Goal: Task Accomplishment & Management: Manage account settings

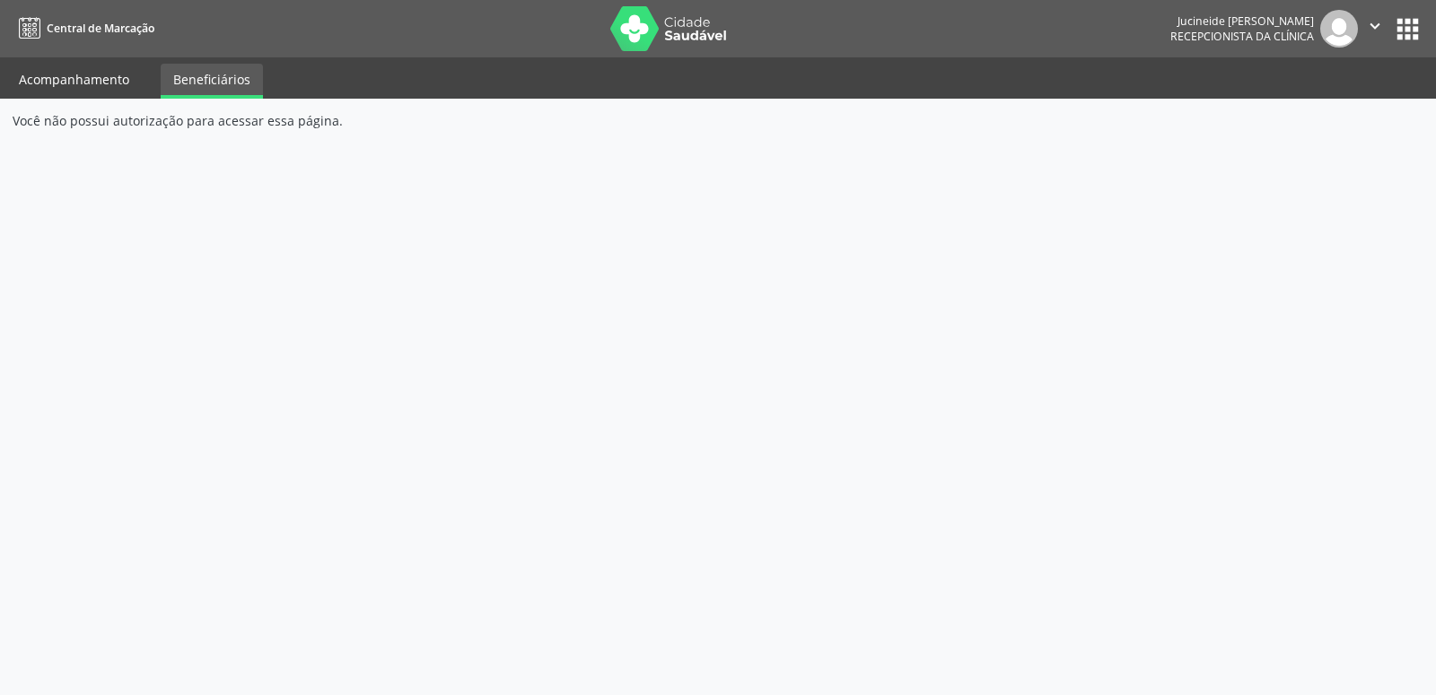
click at [92, 72] on link "Acompanhamento" at bounding box center [73, 79] width 135 height 31
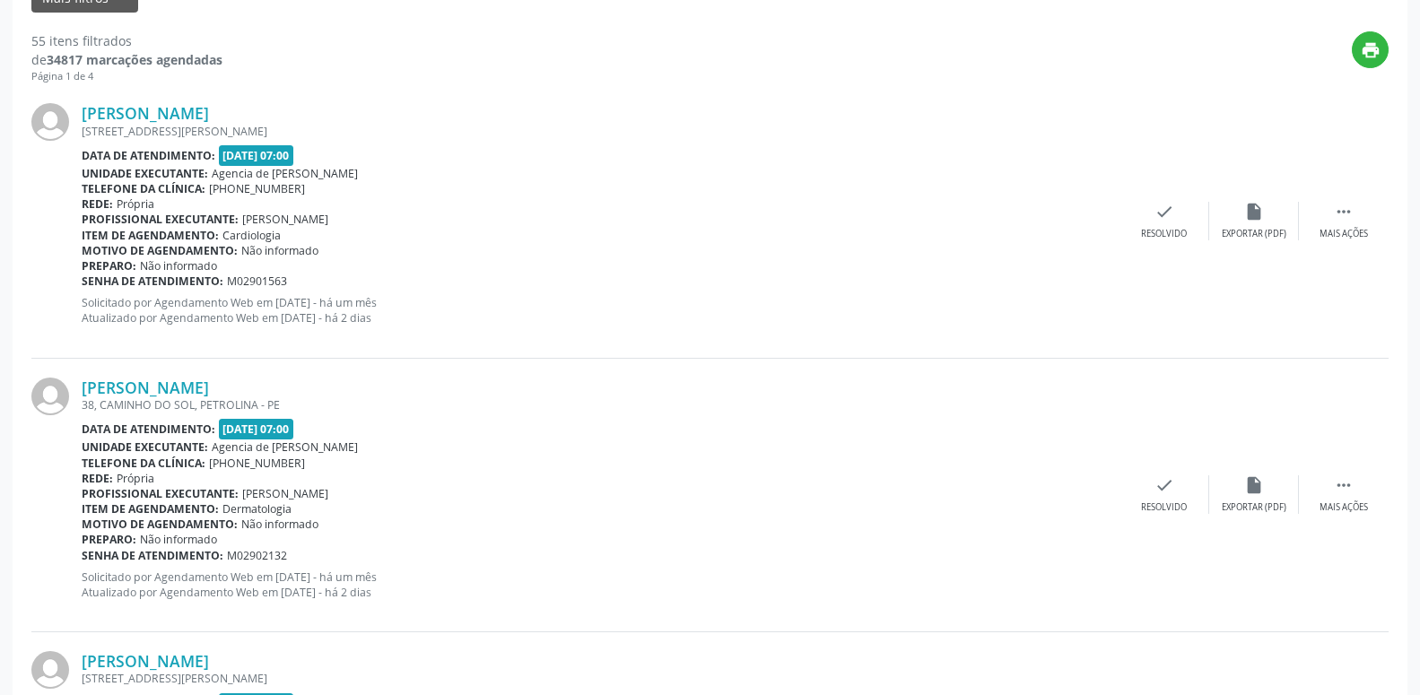
scroll to position [458, 0]
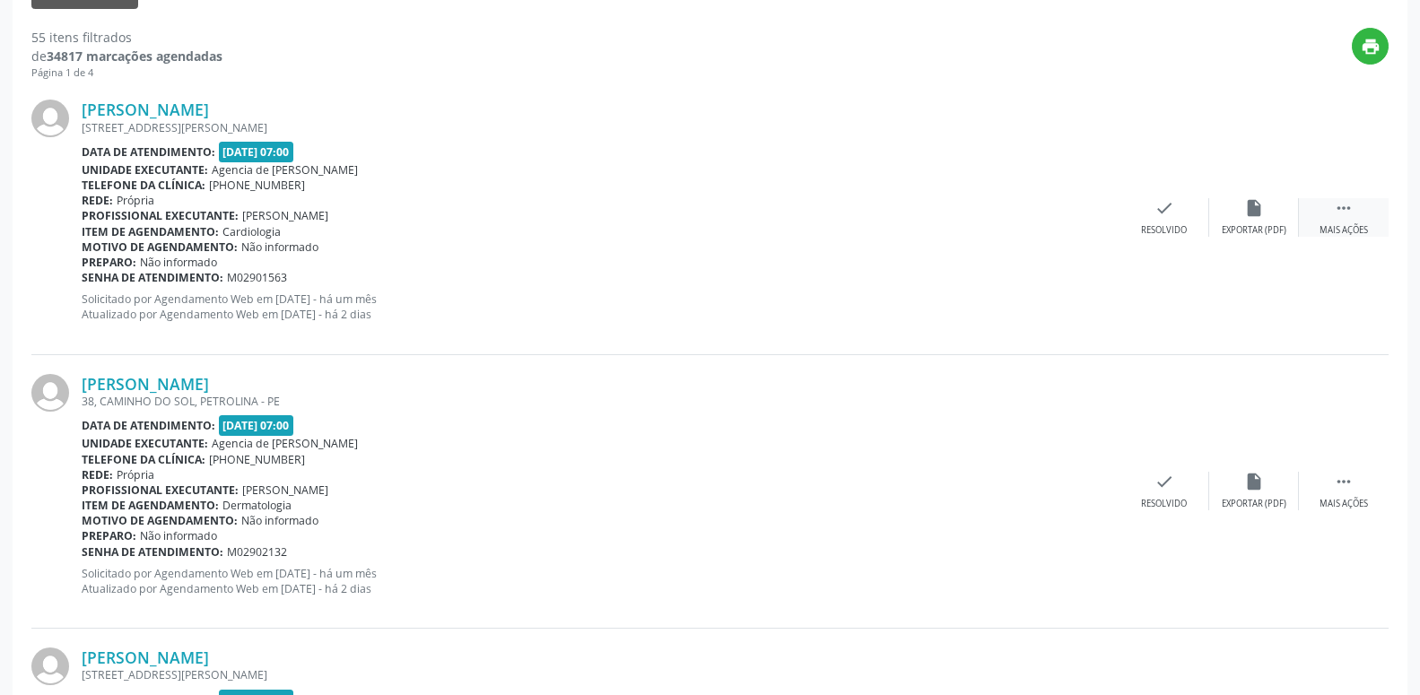
click at [1343, 207] on icon "" at bounding box center [1344, 208] width 20 height 20
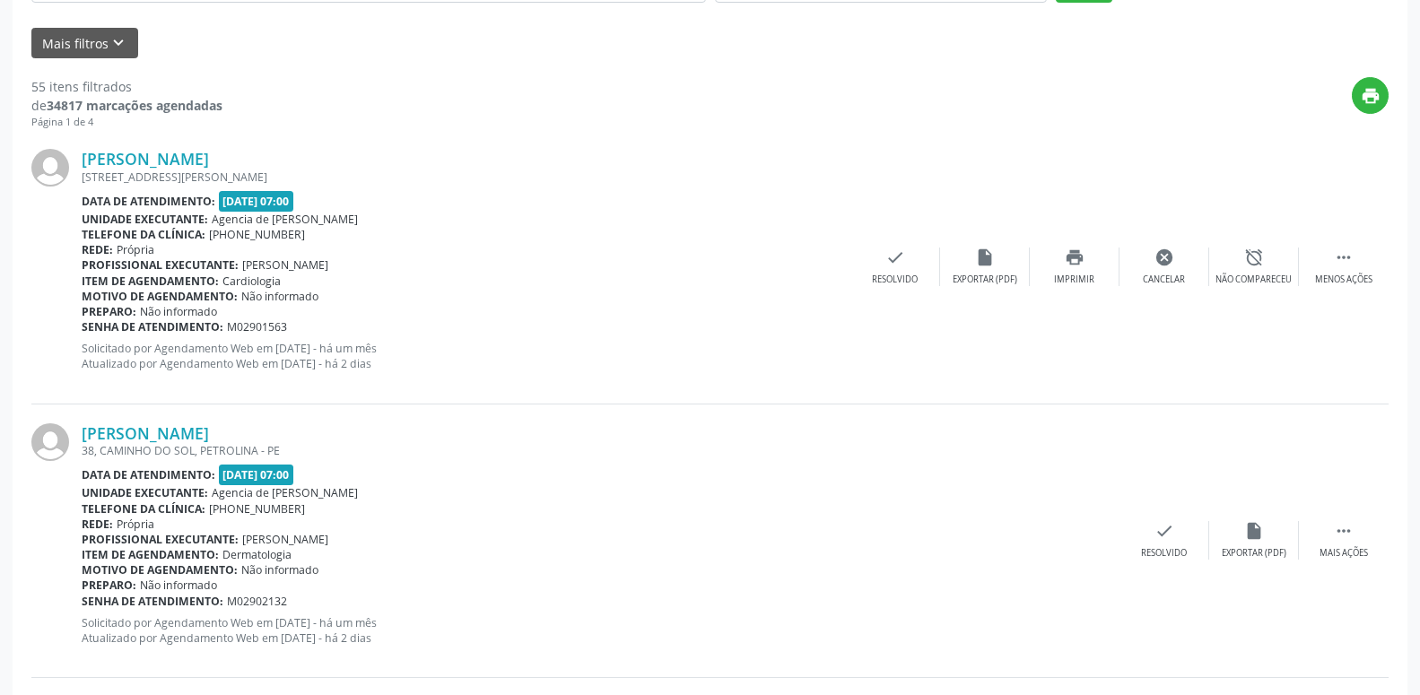
scroll to position [366, 0]
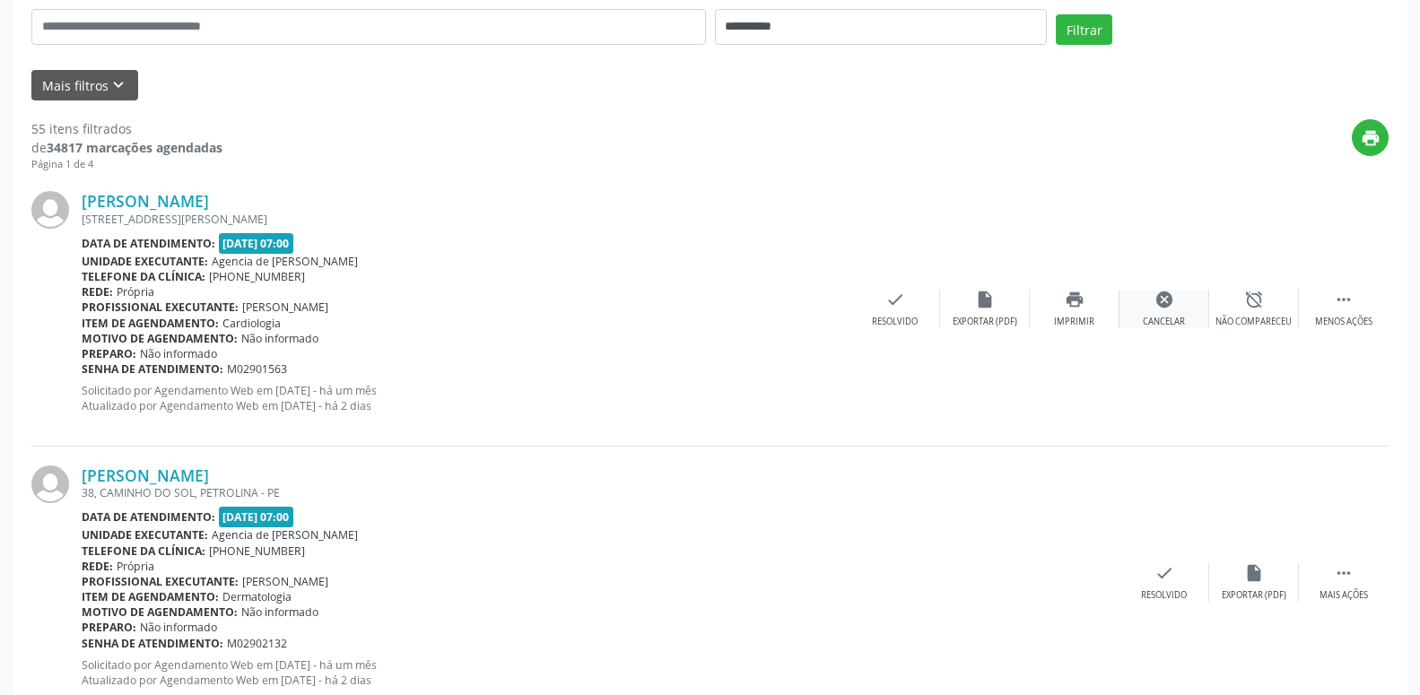
click at [1165, 310] on icon "cancel" at bounding box center [1165, 300] width 20 height 20
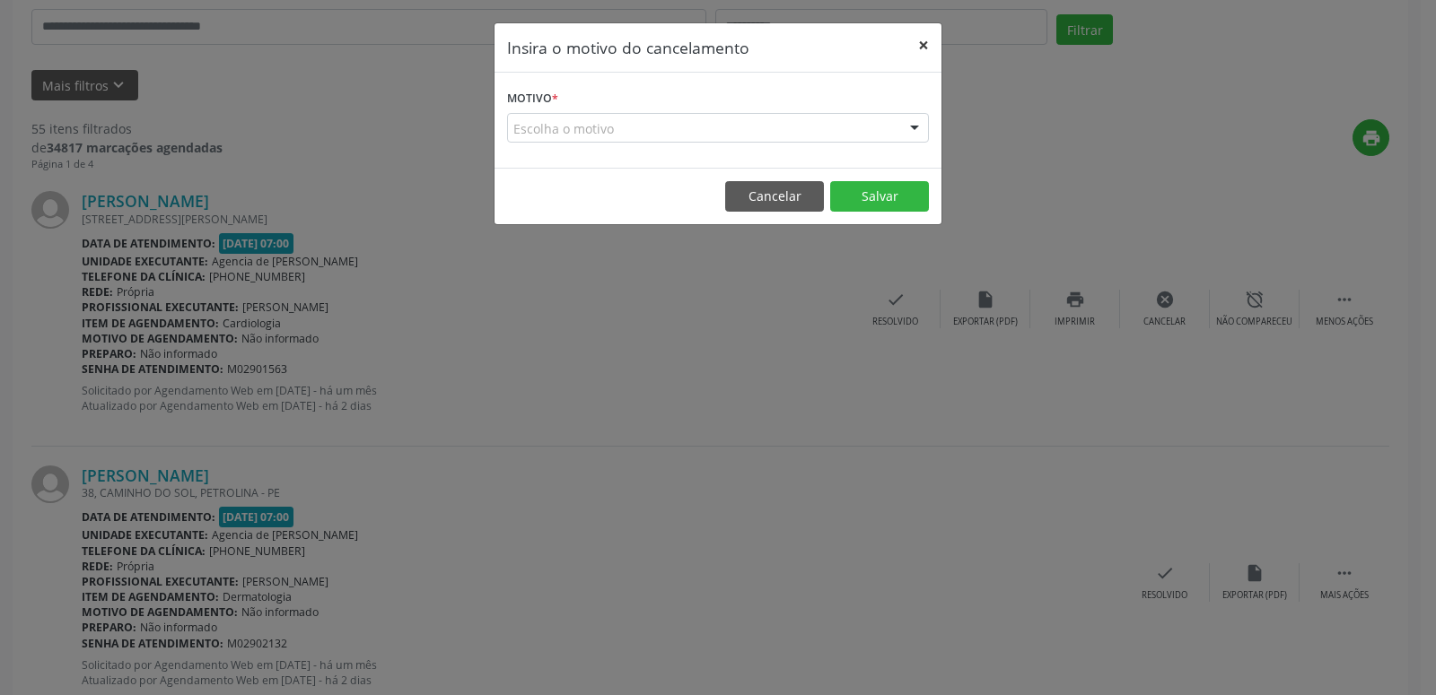
click at [926, 48] on button "×" at bounding box center [923, 45] width 36 height 44
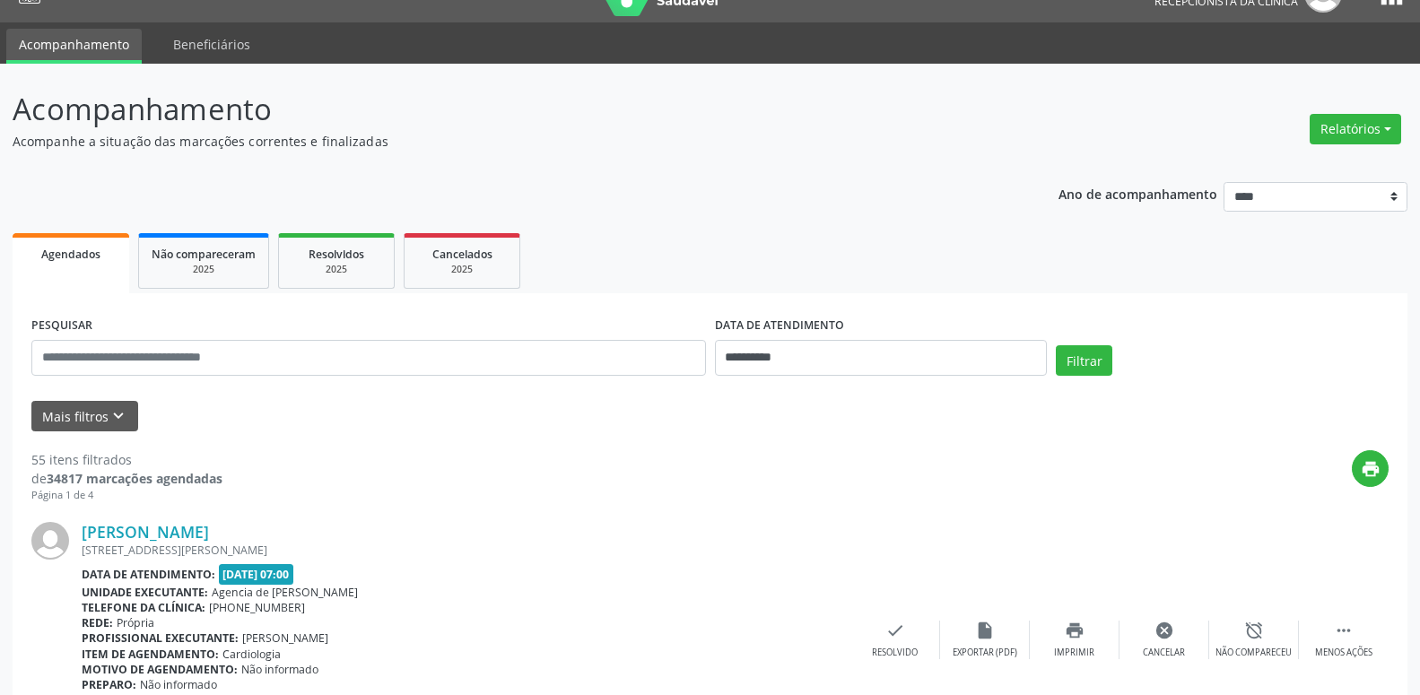
scroll to position [0, 0]
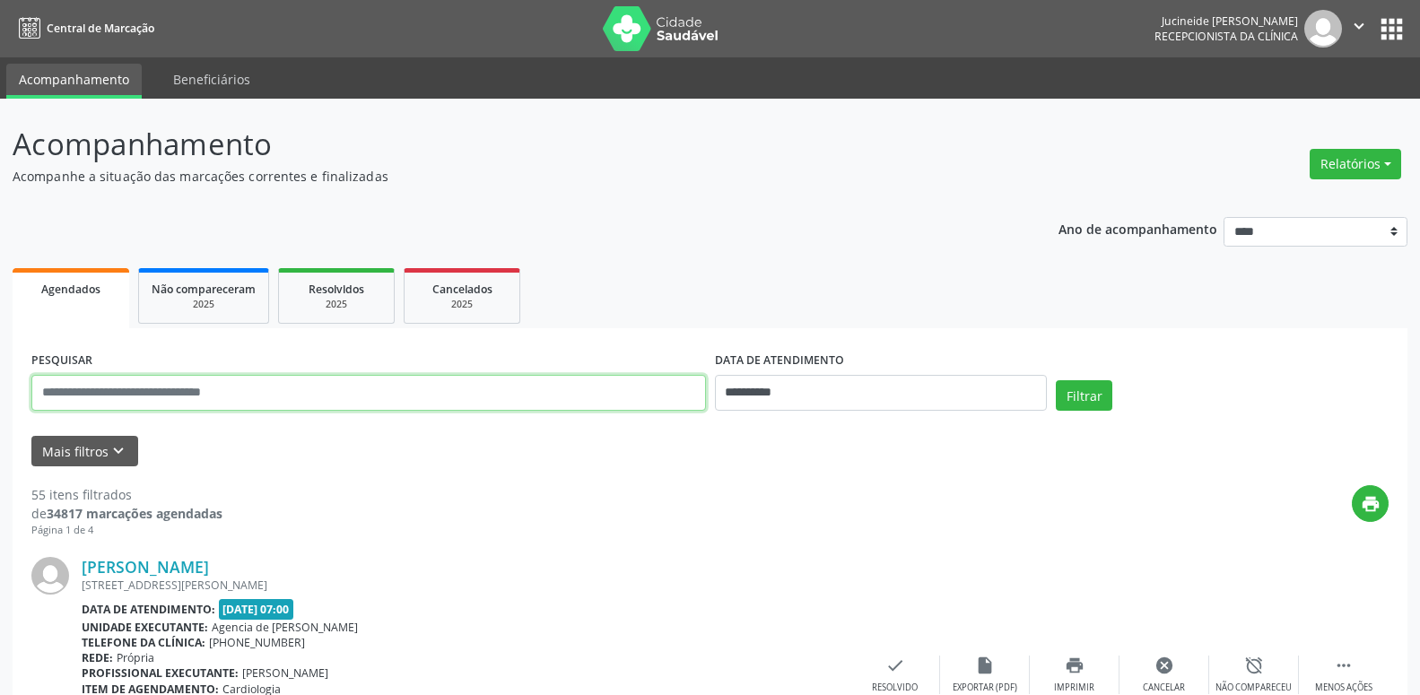
click at [267, 389] on input "text" at bounding box center [368, 393] width 675 height 36
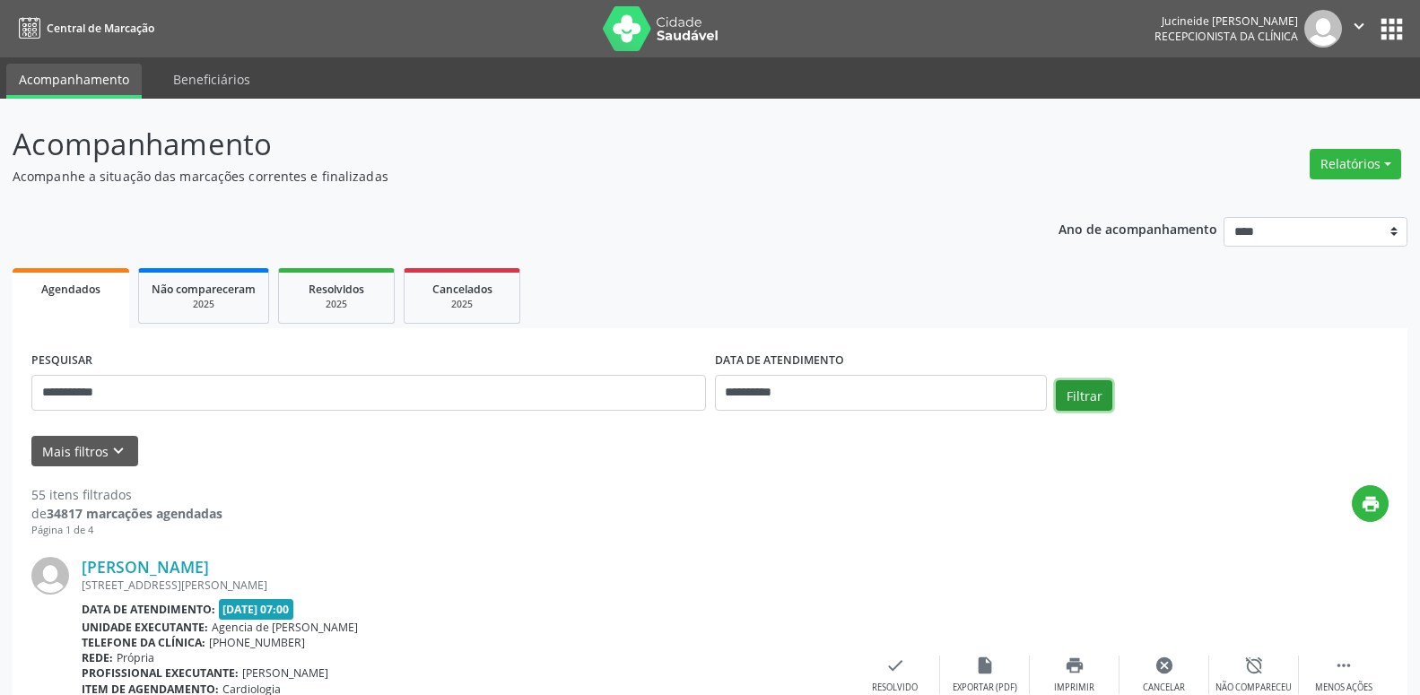
click at [1100, 397] on button "Filtrar" at bounding box center [1084, 395] width 57 height 31
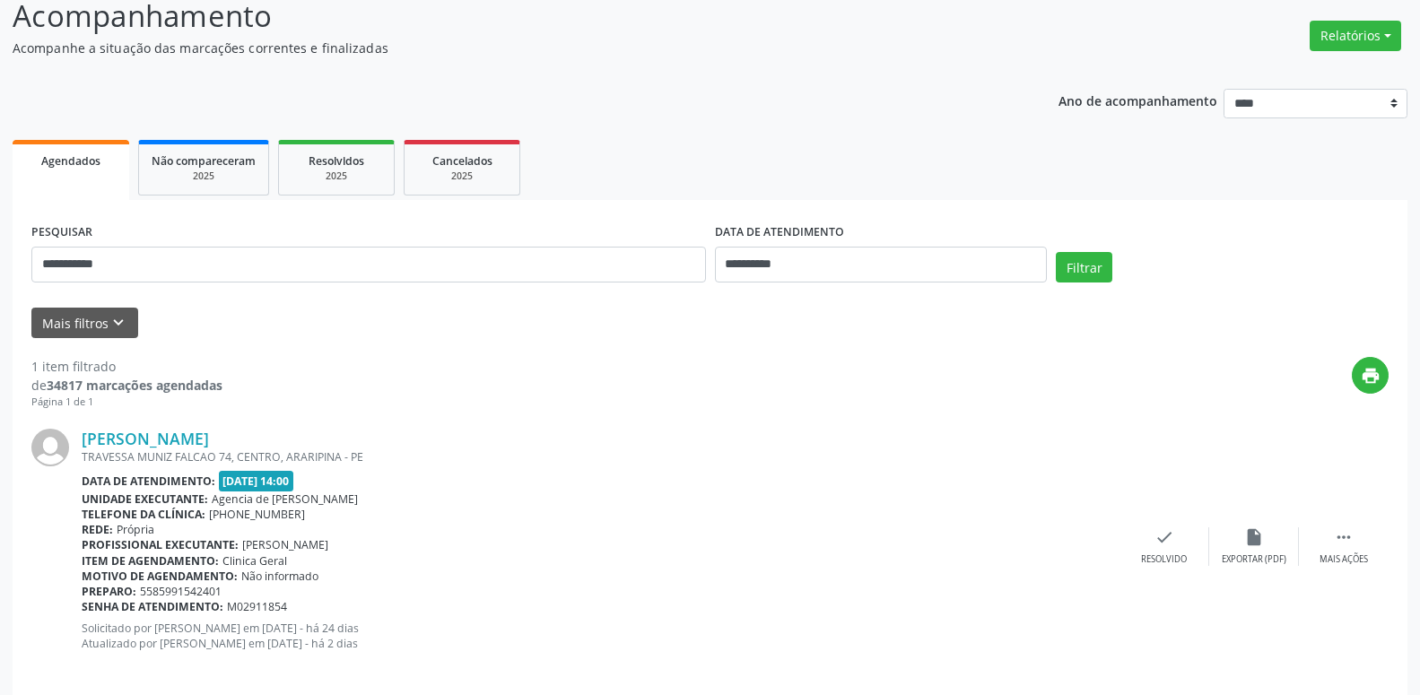
scroll to position [148, 0]
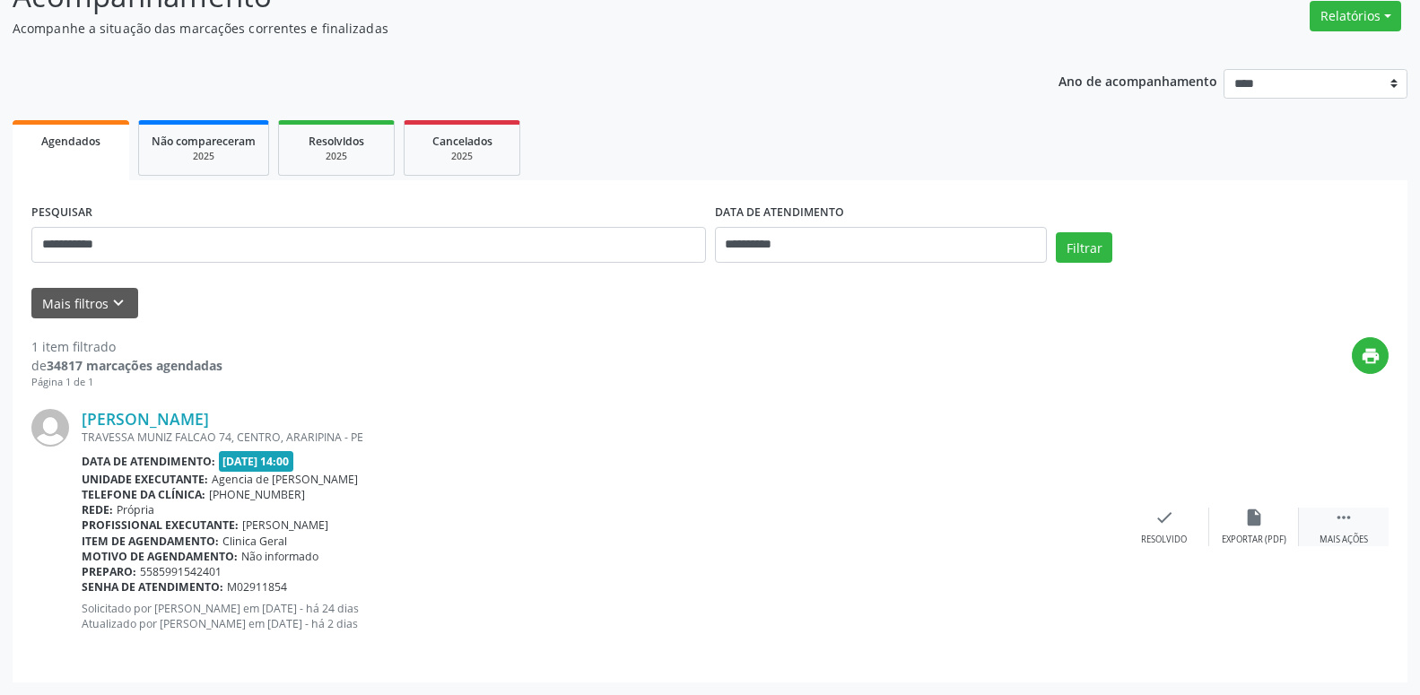
click at [1331, 515] on div " Mais ações" at bounding box center [1344, 527] width 90 height 39
click at [1238, 530] on div "alarm_off Não compareceu" at bounding box center [1254, 527] width 90 height 39
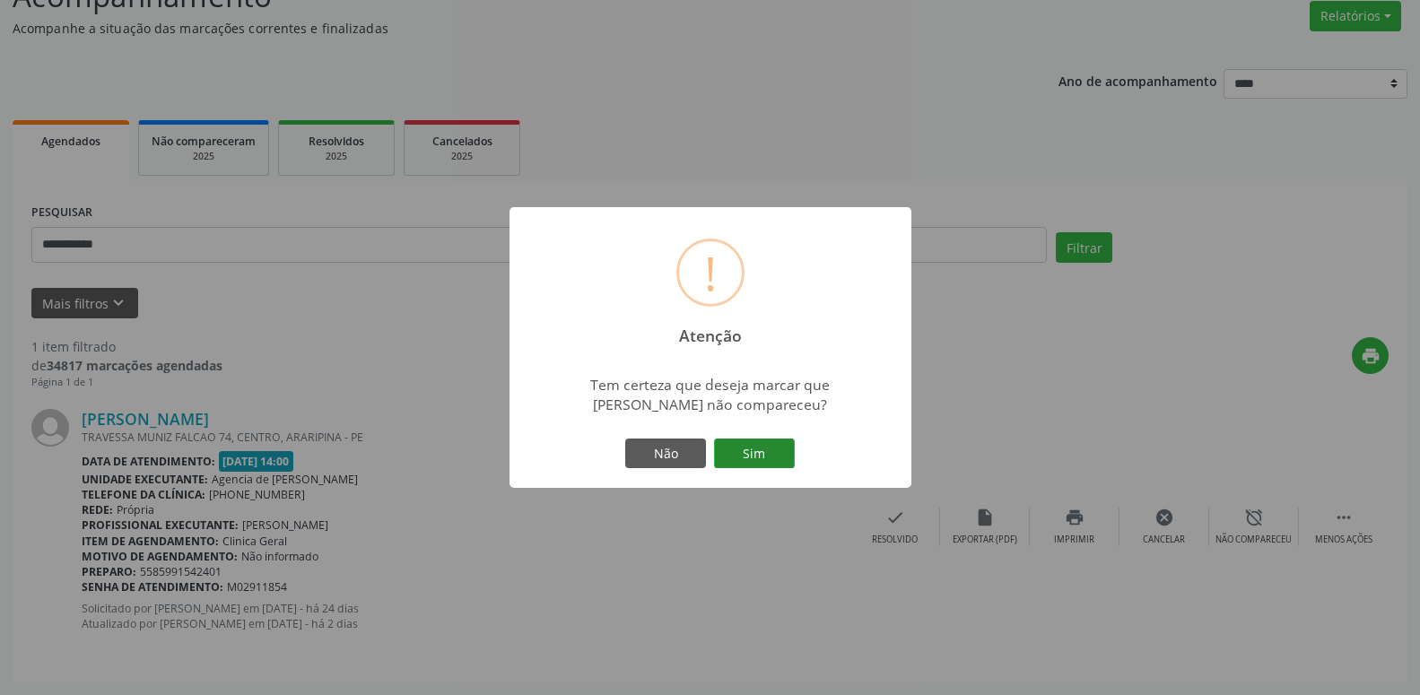
click at [781, 457] on button "Sim" at bounding box center [754, 454] width 81 height 31
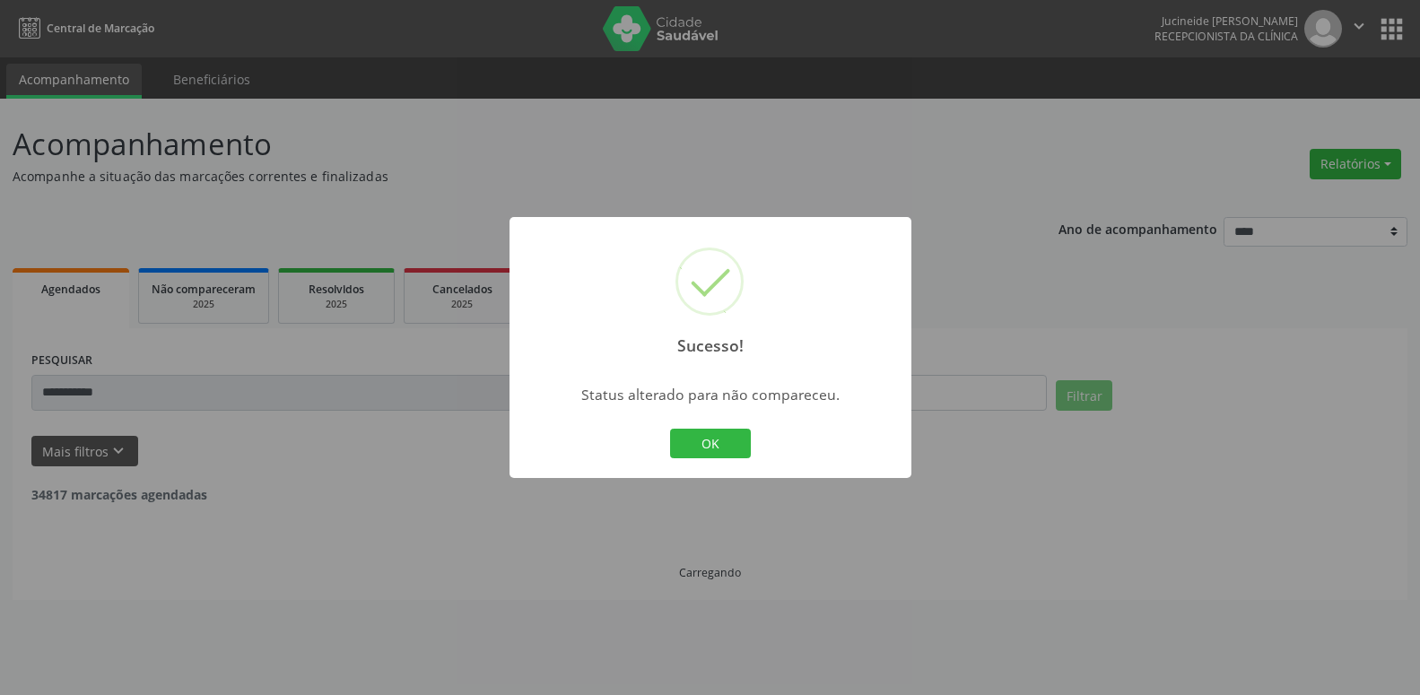
scroll to position [0, 0]
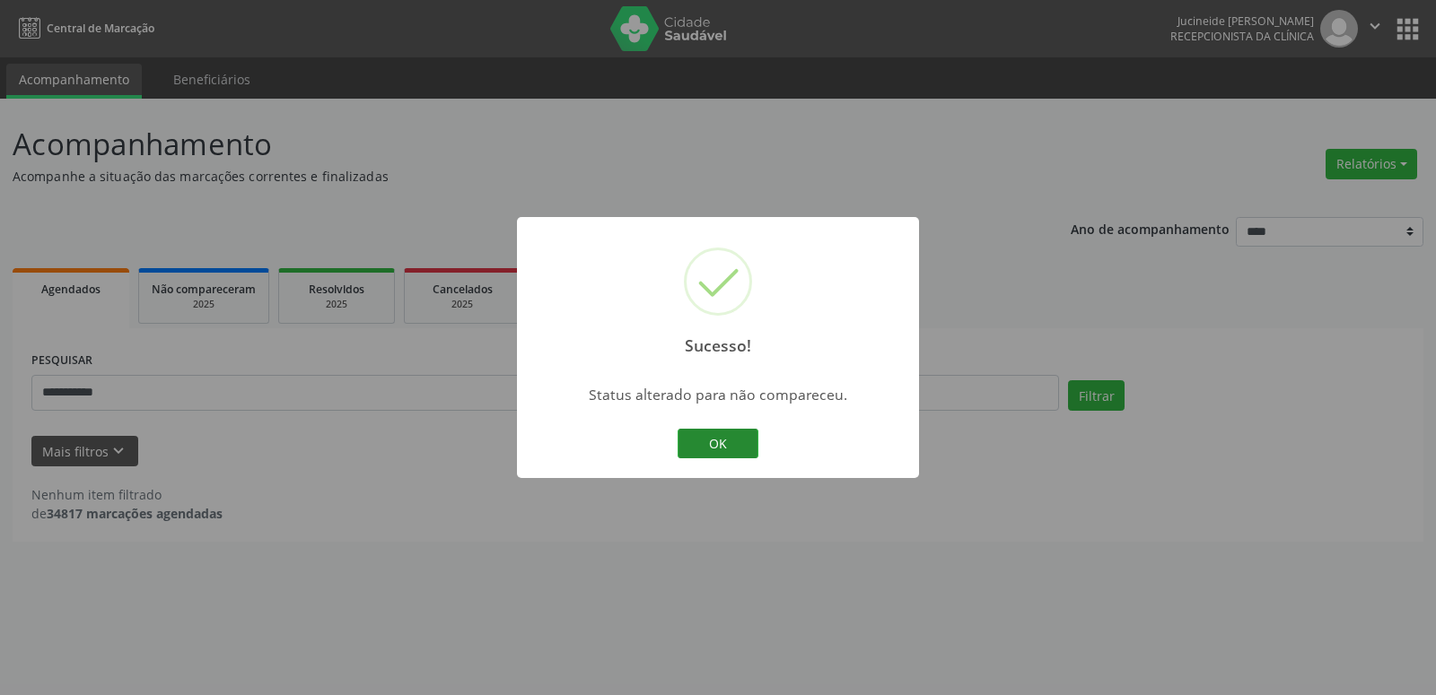
click at [747, 450] on button "OK" at bounding box center [717, 444] width 81 height 31
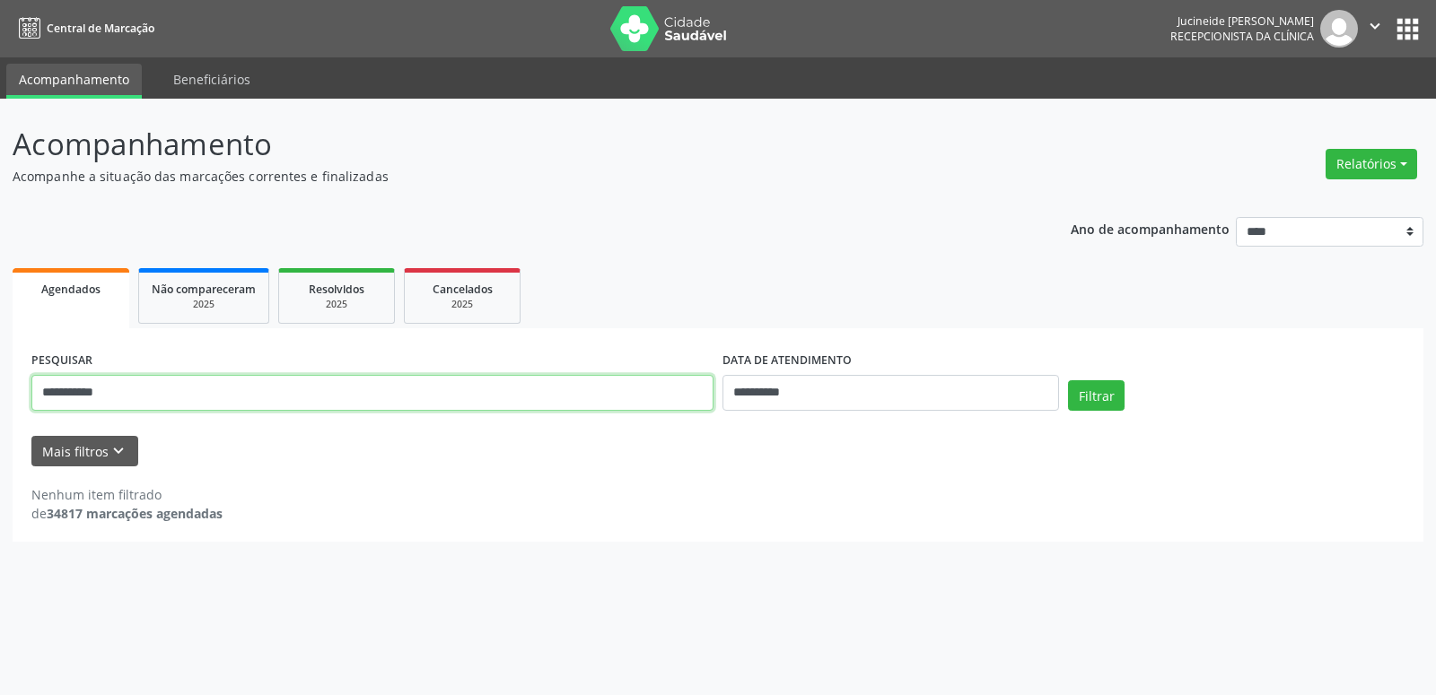
drag, startPoint x: 196, startPoint y: 402, endPoint x: 0, endPoint y: 383, distance: 196.5
click at [31, 383] on input "**********" at bounding box center [372, 393] width 682 height 36
click at [1086, 394] on button "Filtrar" at bounding box center [1096, 395] width 57 height 31
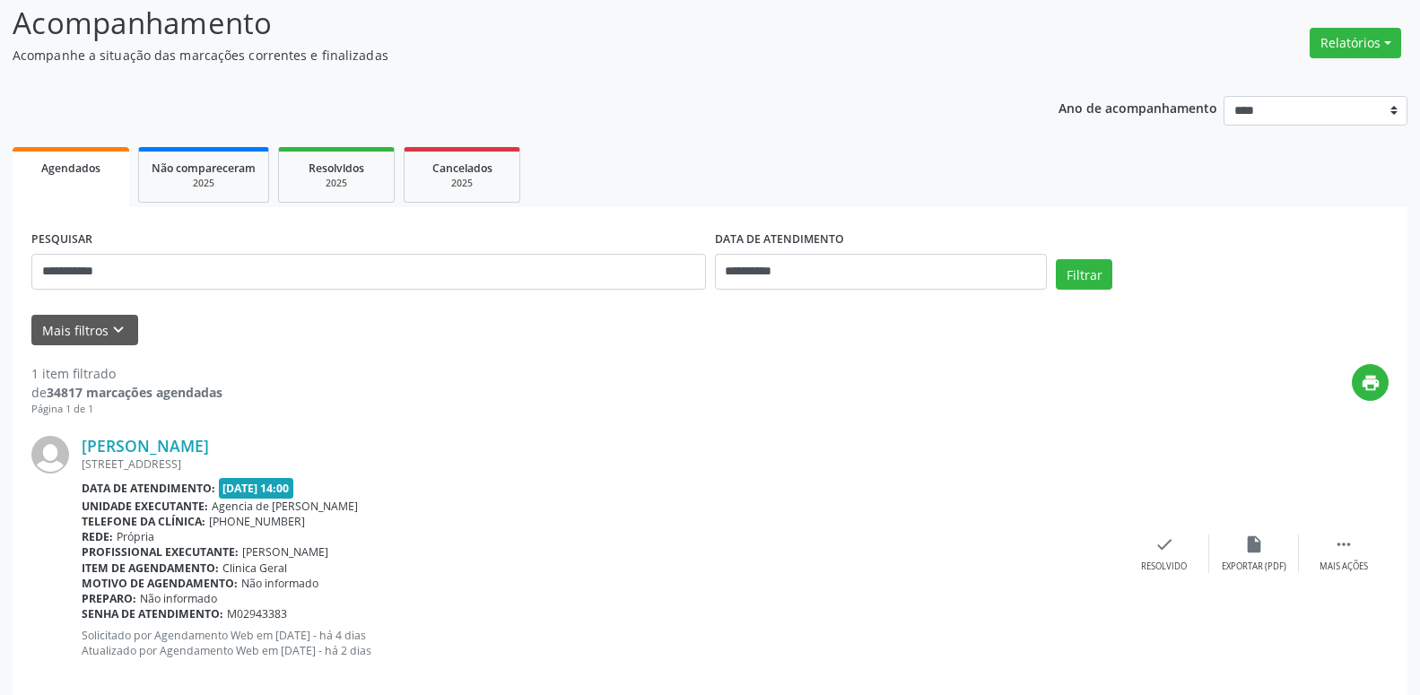
scroll to position [148, 0]
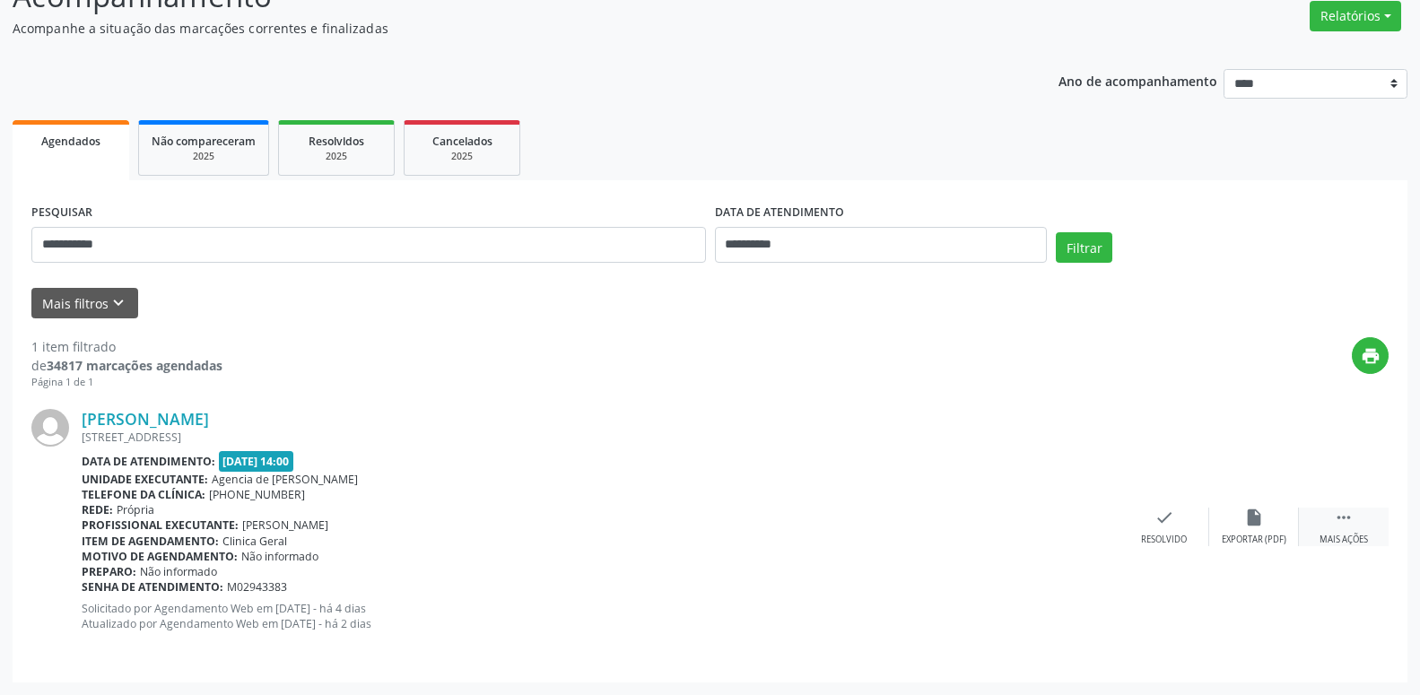
click at [1342, 511] on icon "" at bounding box center [1344, 518] width 20 height 20
click at [1241, 535] on div "Não compareceu" at bounding box center [1254, 540] width 76 height 13
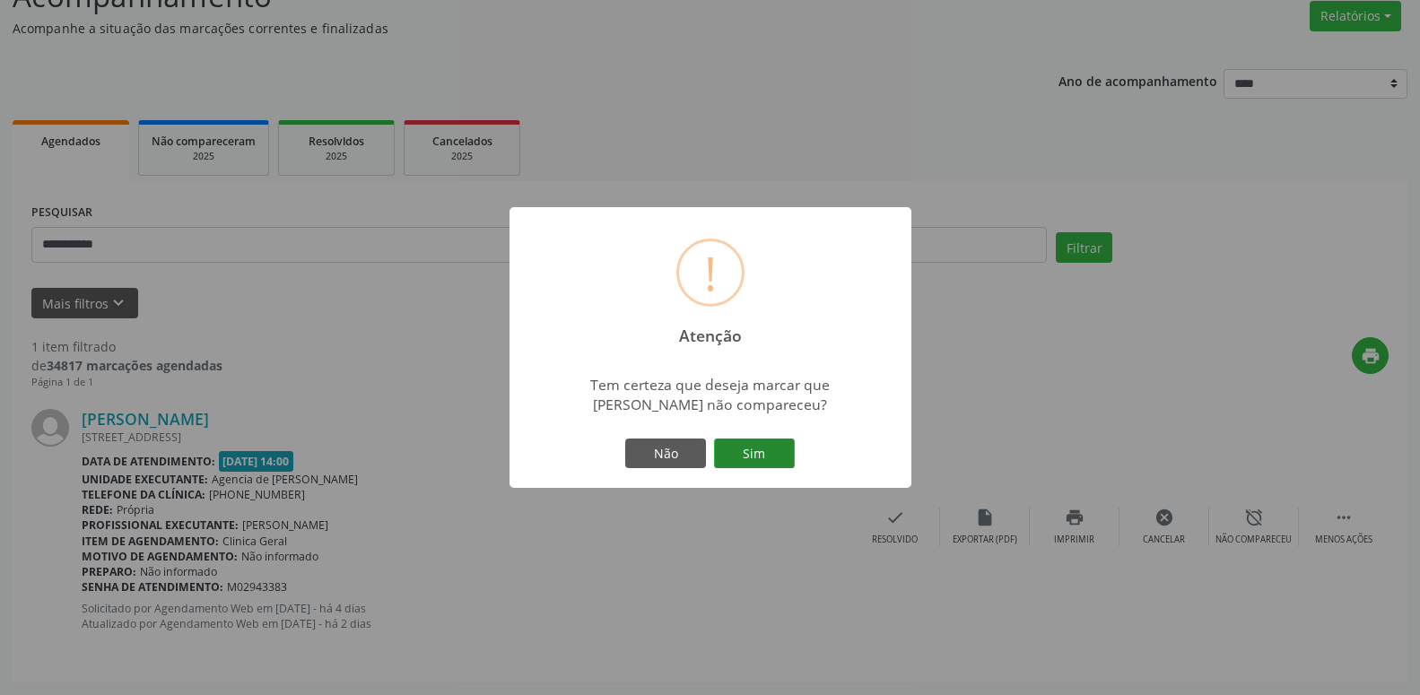
click at [750, 451] on button "Sim" at bounding box center [754, 454] width 81 height 31
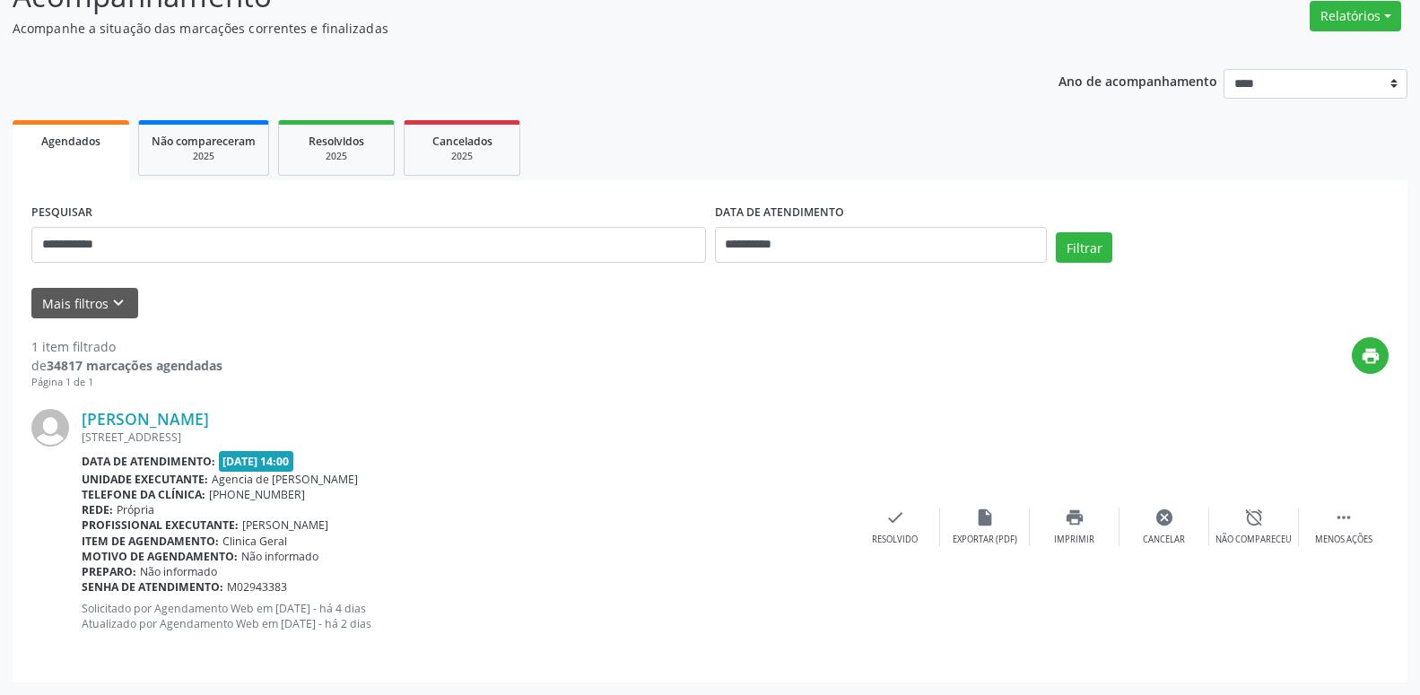
scroll to position [0, 0]
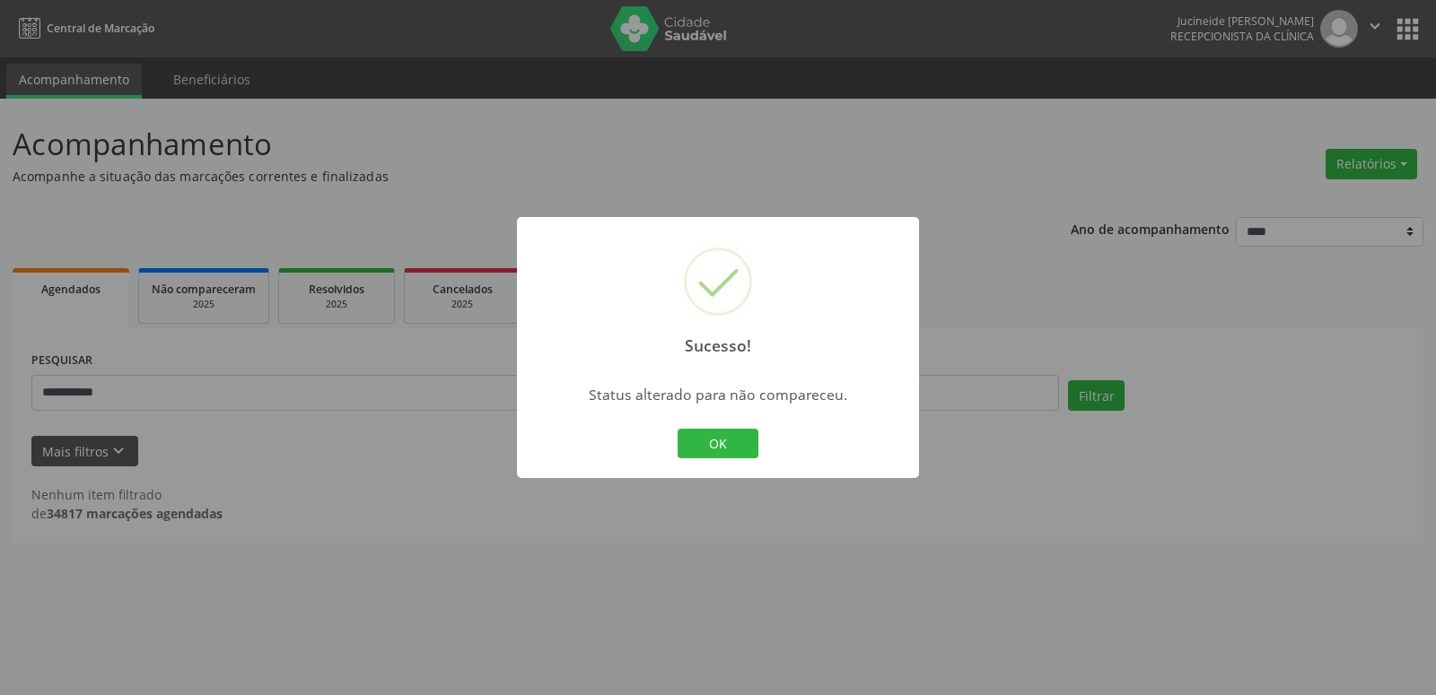
click at [750, 451] on button "OK" at bounding box center [717, 444] width 81 height 31
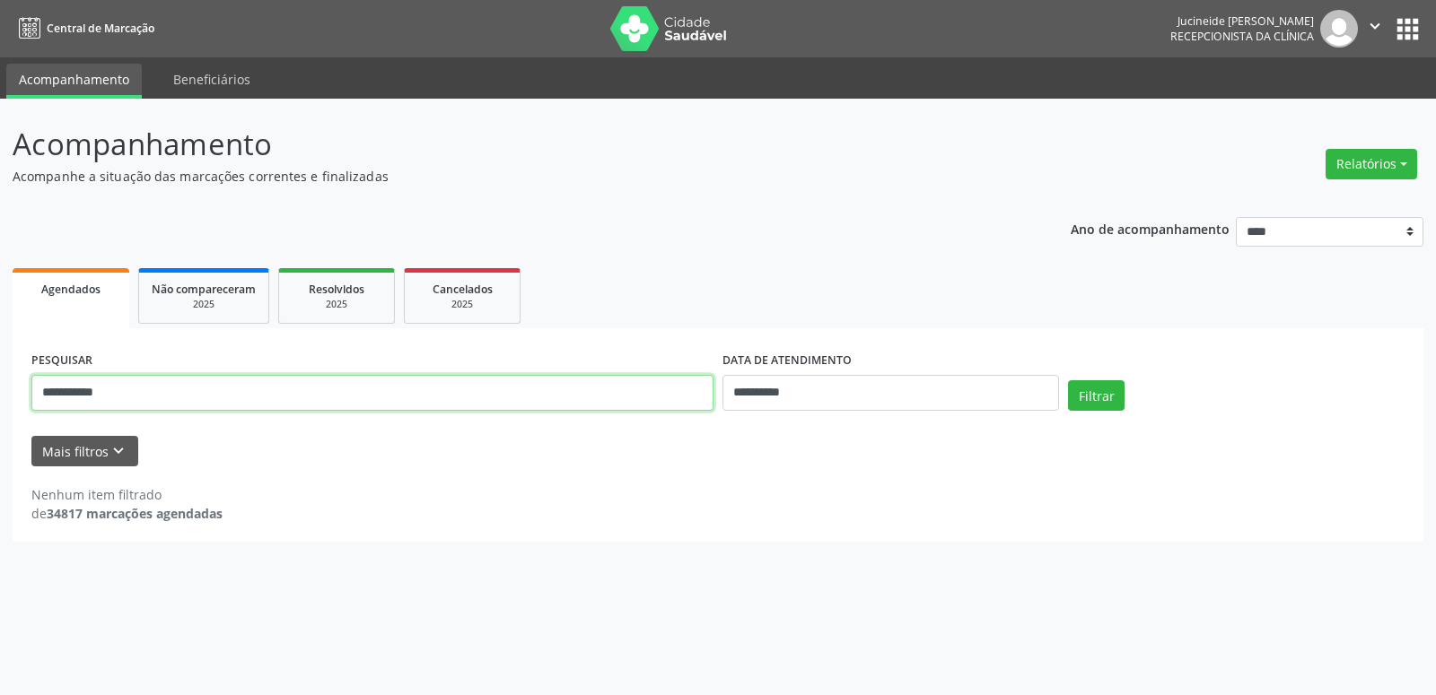
drag, startPoint x: 199, startPoint y: 386, endPoint x: 0, endPoint y: 348, distance: 202.7
click at [31, 375] on input "**********" at bounding box center [372, 393] width 682 height 36
click at [1084, 397] on button "Filtrar" at bounding box center [1096, 395] width 57 height 31
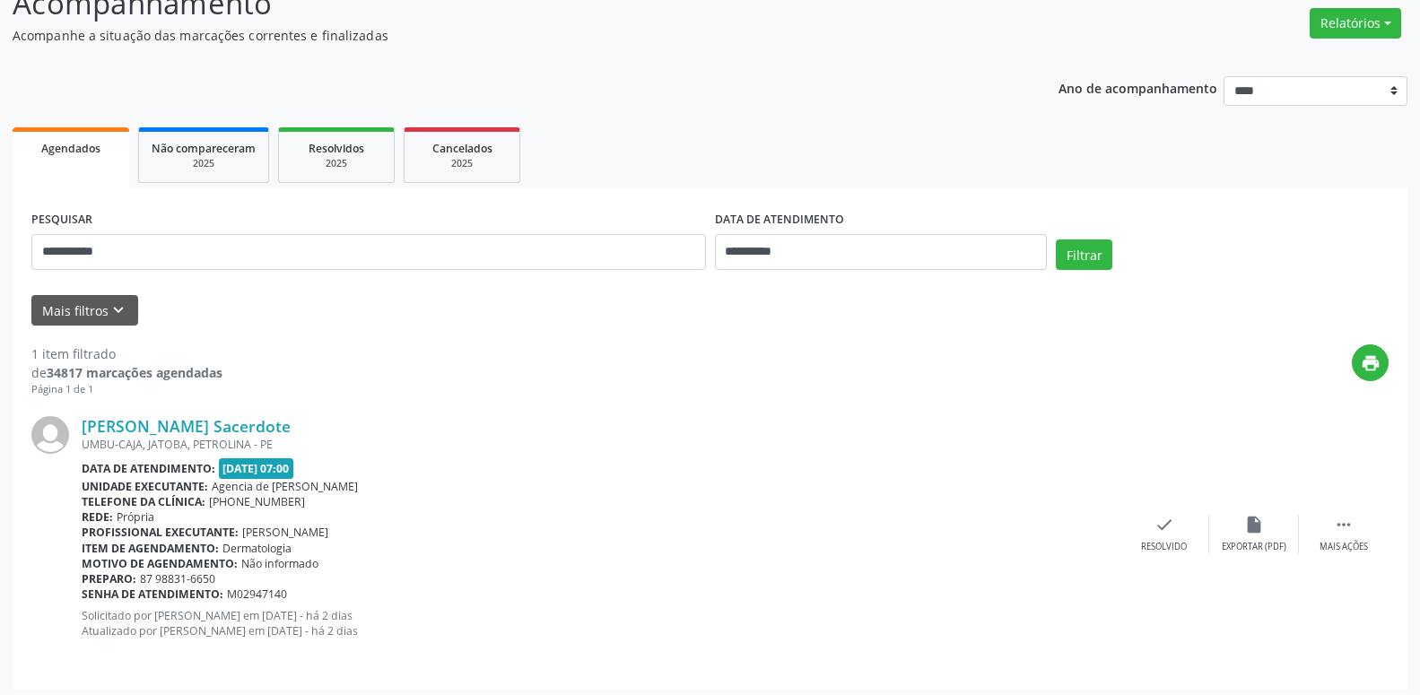
scroll to position [148, 0]
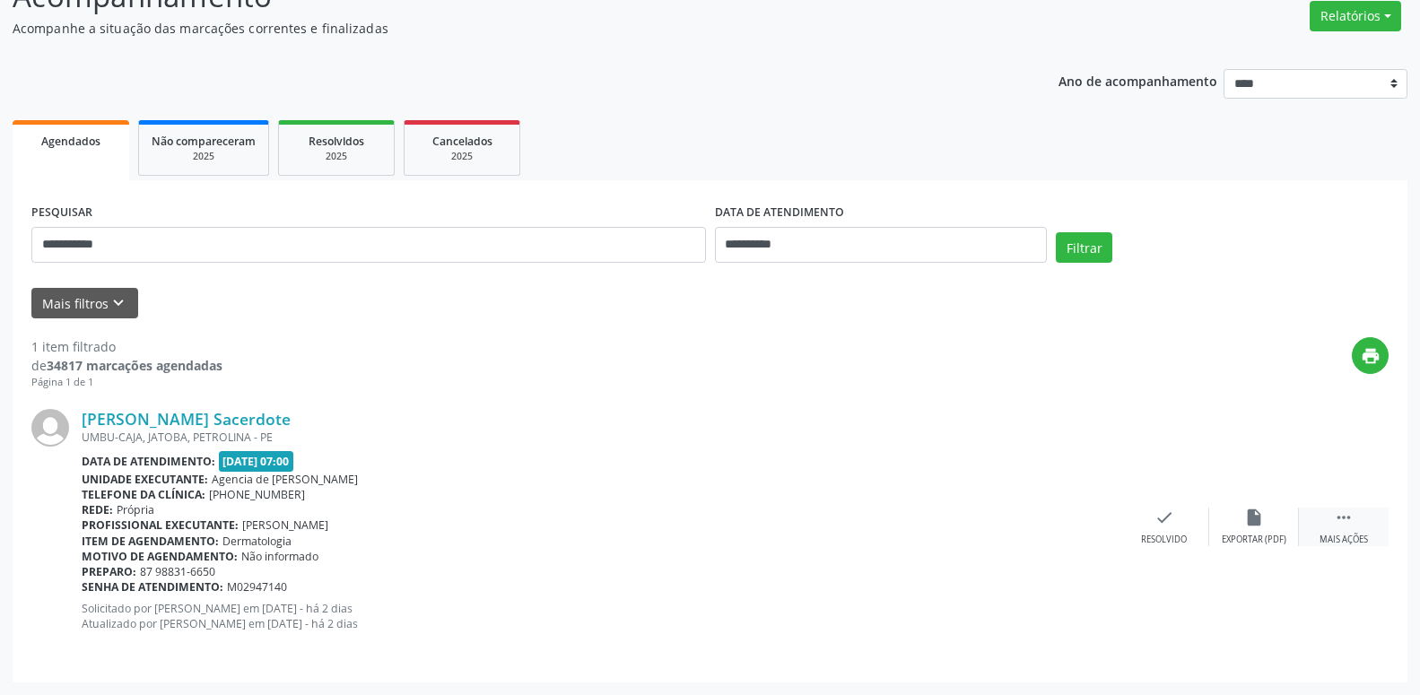
click at [1344, 538] on div "Mais ações" at bounding box center [1344, 540] width 48 height 13
click at [1258, 543] on div "Não compareceu" at bounding box center [1254, 540] width 76 height 13
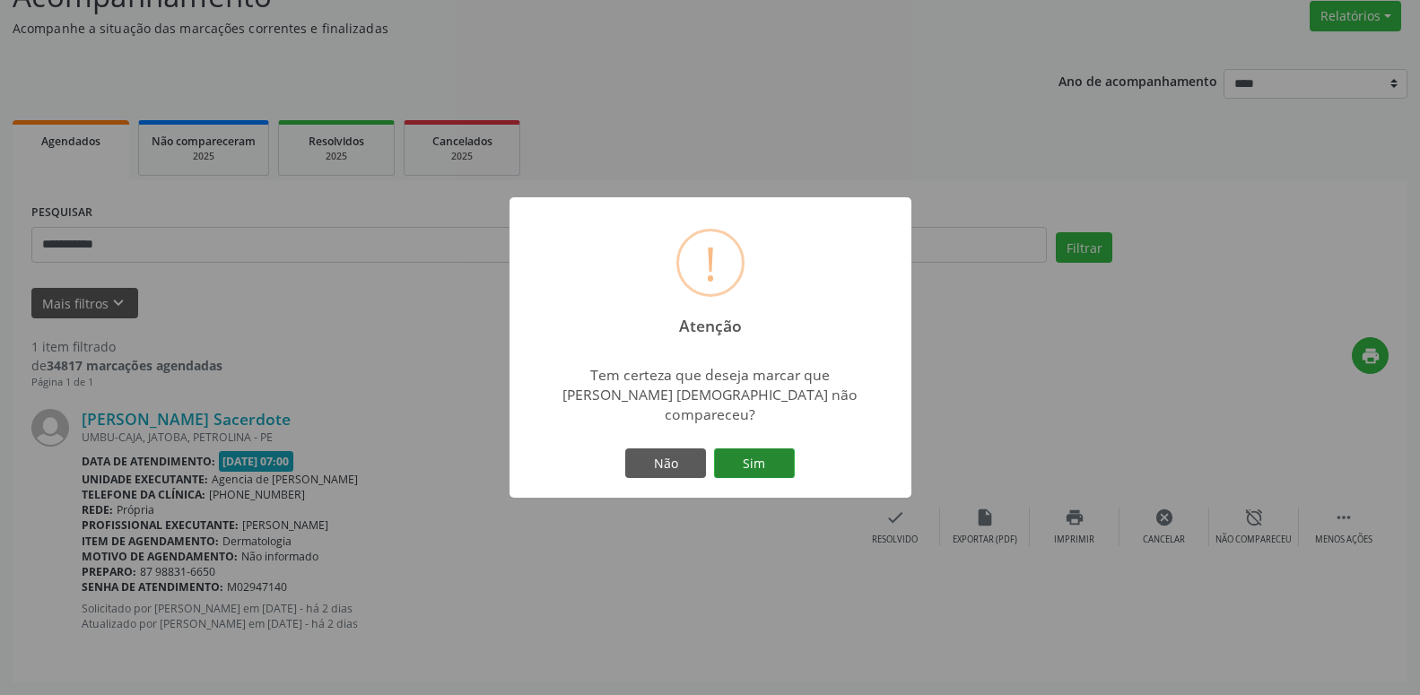
click at [781, 454] on button "Sim" at bounding box center [754, 464] width 81 height 31
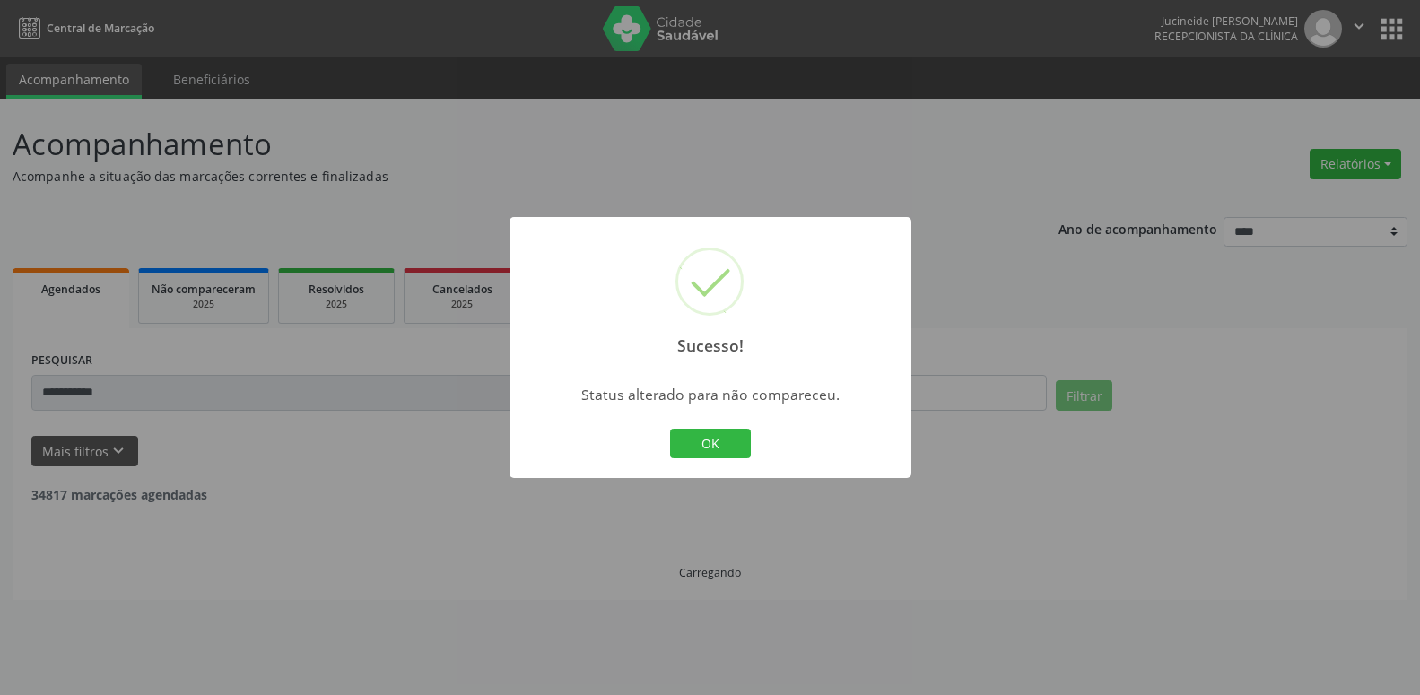
scroll to position [0, 0]
click at [747, 440] on button "OK" at bounding box center [717, 444] width 81 height 31
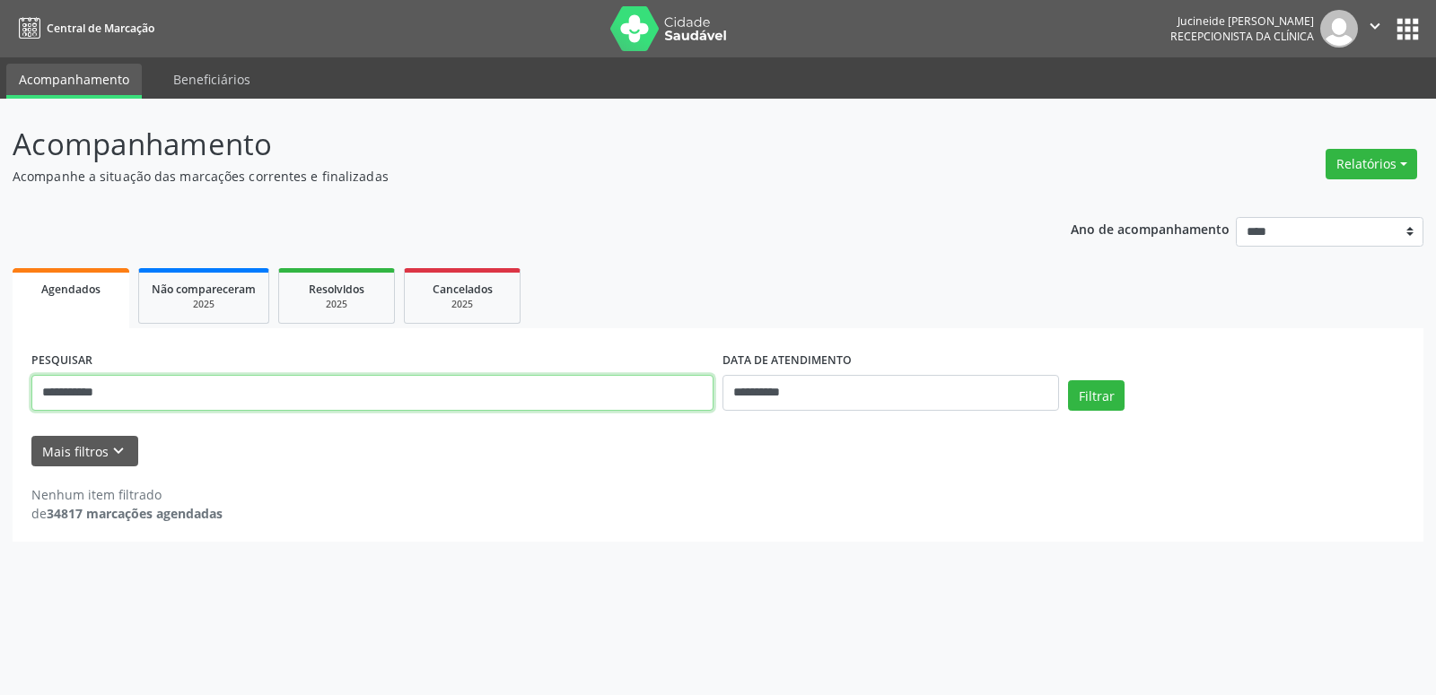
drag, startPoint x: 225, startPoint y: 403, endPoint x: 0, endPoint y: 371, distance: 227.4
click at [31, 375] on input "**********" at bounding box center [372, 393] width 682 height 36
click at [1106, 405] on button "Filtrar" at bounding box center [1096, 395] width 57 height 31
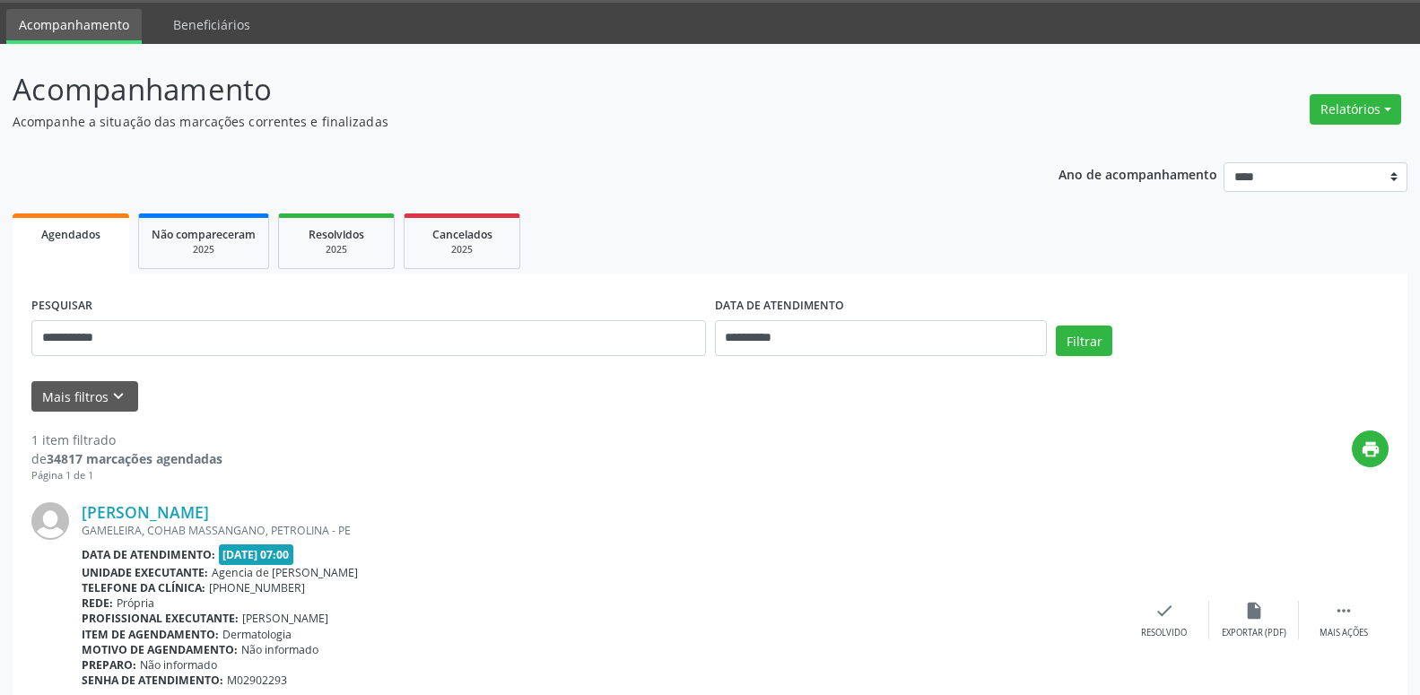
scroll to position [92, 0]
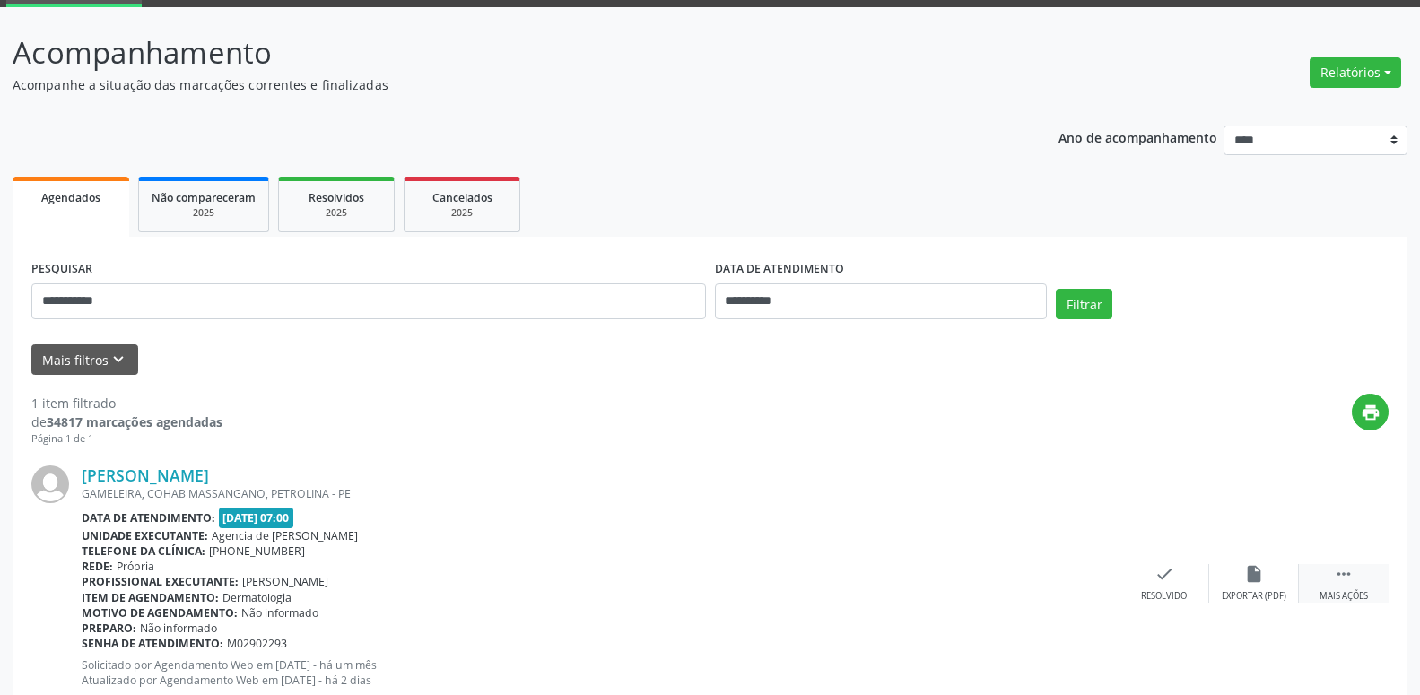
click at [1350, 571] on icon "" at bounding box center [1344, 574] width 20 height 20
click at [1253, 589] on div "alarm_off Não compareceu" at bounding box center [1254, 583] width 90 height 39
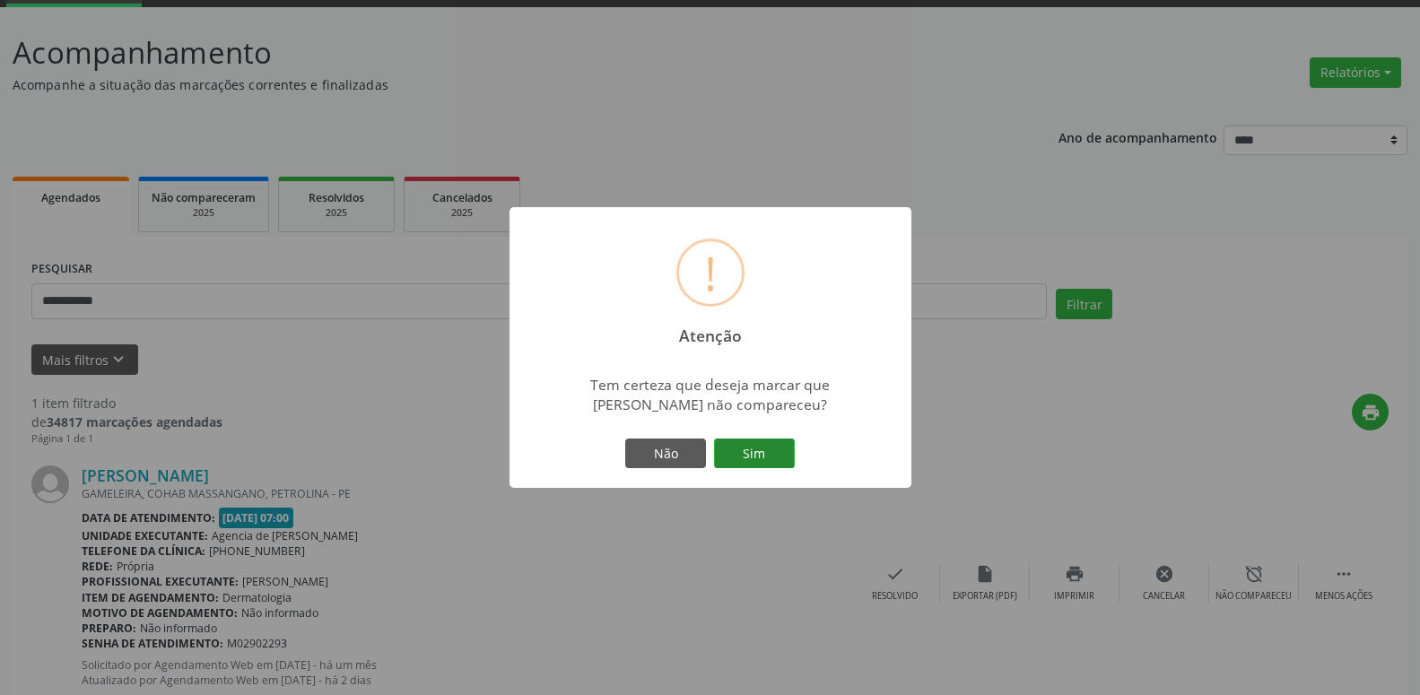
click at [774, 440] on button "Sim" at bounding box center [754, 454] width 81 height 31
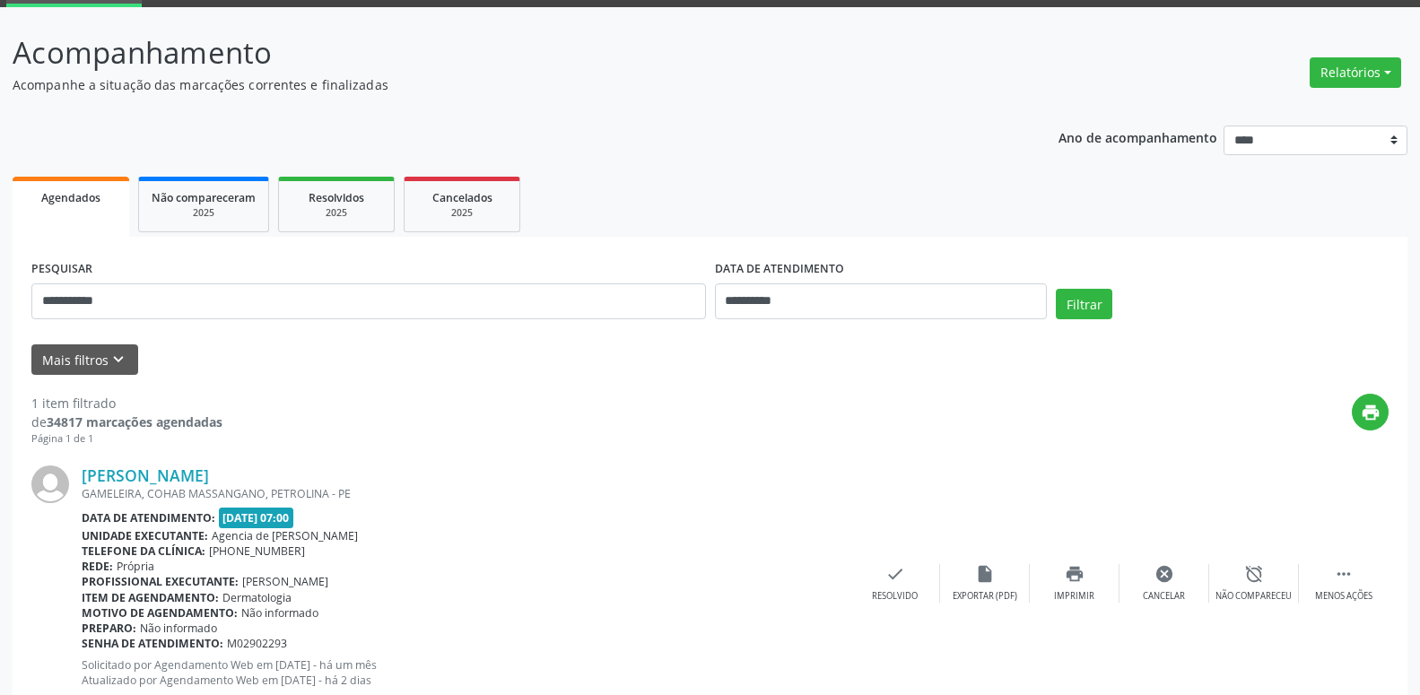
scroll to position [0, 0]
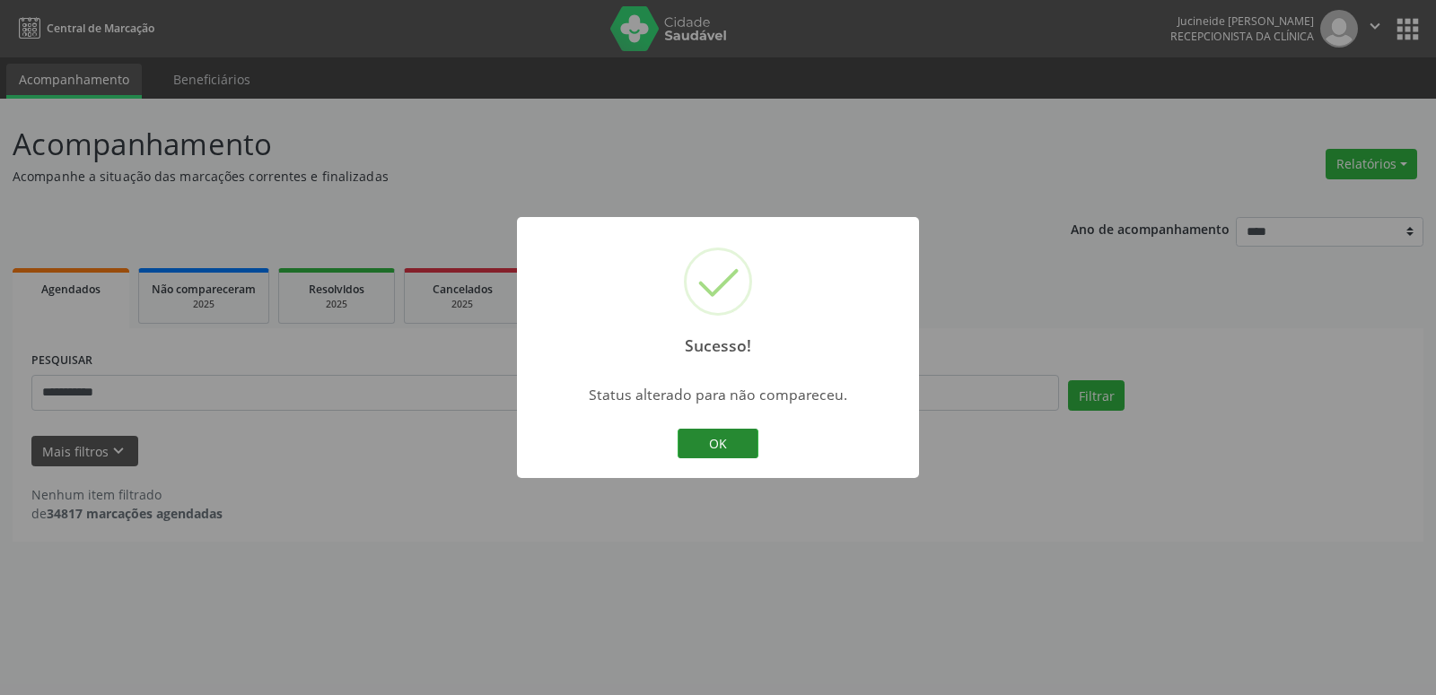
click at [703, 445] on button "OK" at bounding box center [717, 444] width 81 height 31
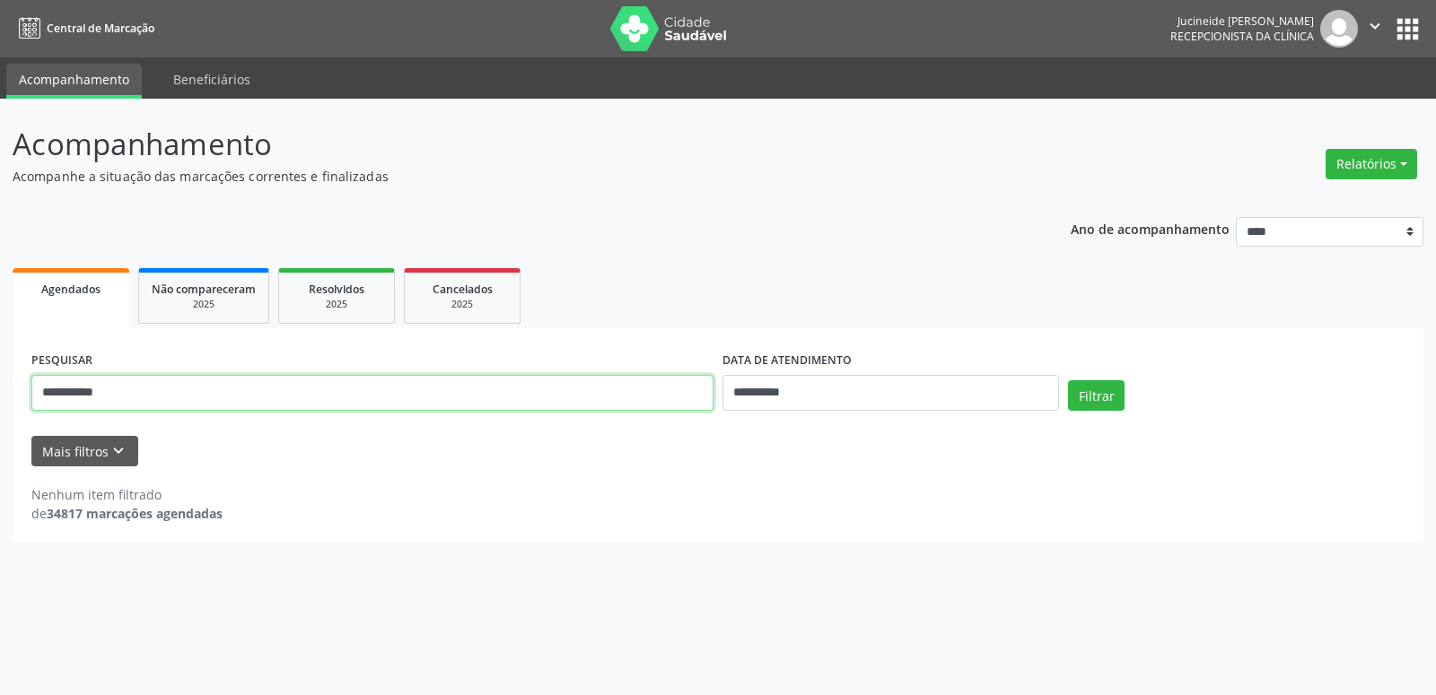
drag, startPoint x: 183, startPoint y: 389, endPoint x: 33, endPoint y: 397, distance: 150.0
click at [55, 400] on input "**********" at bounding box center [372, 393] width 682 height 36
drag, startPoint x: 0, startPoint y: 384, endPoint x: 13, endPoint y: 395, distance: 16.5
click at [0, 385] on div "**********" at bounding box center [718, 397] width 1436 height 597
drag, startPoint x: 141, startPoint y: 389, endPoint x: 0, endPoint y: 408, distance: 142.1
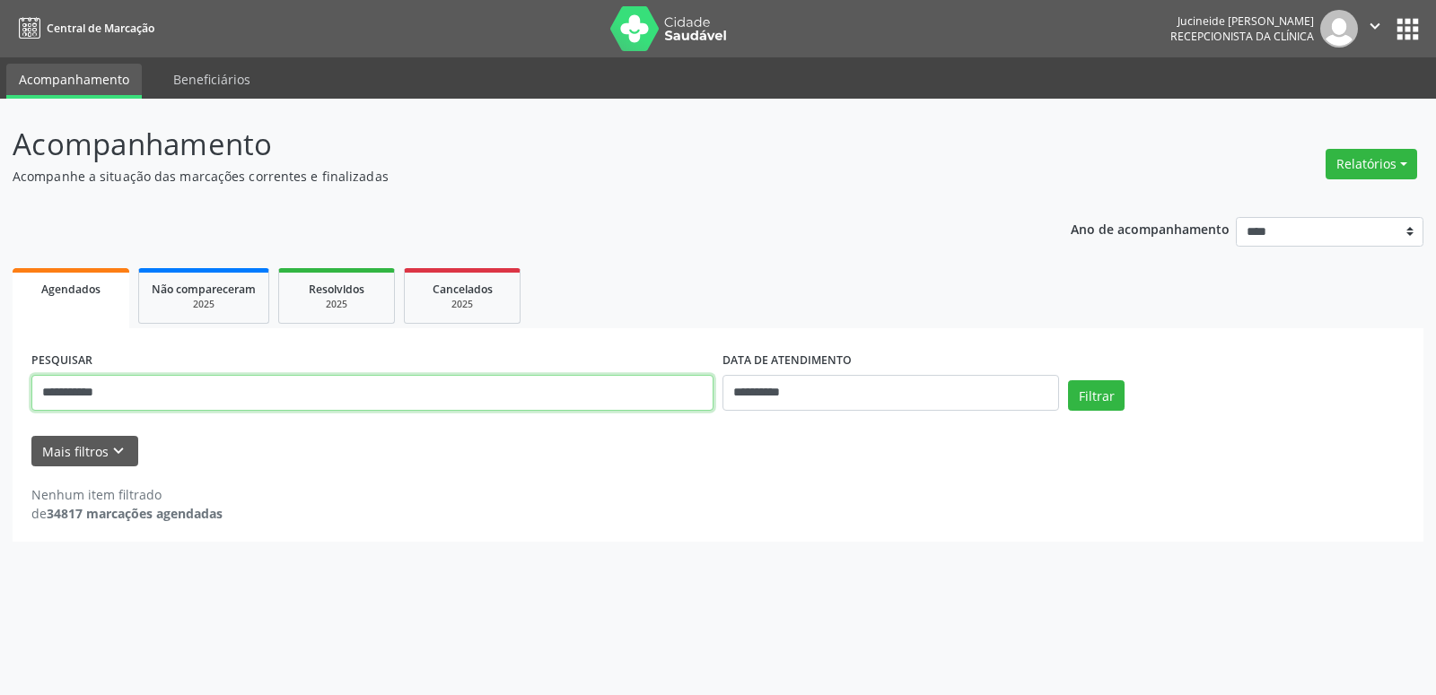
click at [31, 408] on input "**********" at bounding box center [372, 393] width 682 height 36
type input "**********"
click at [1087, 398] on button "Filtrar" at bounding box center [1096, 395] width 57 height 31
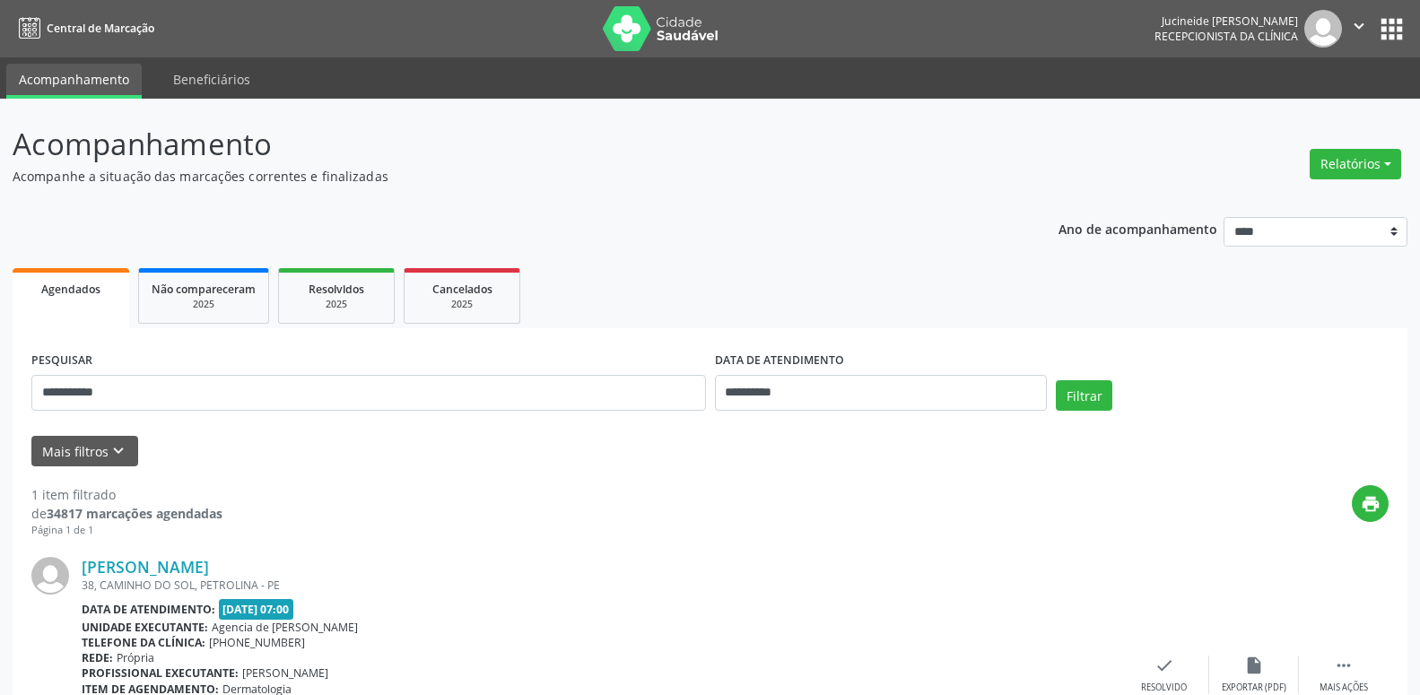
scroll to position [92, 0]
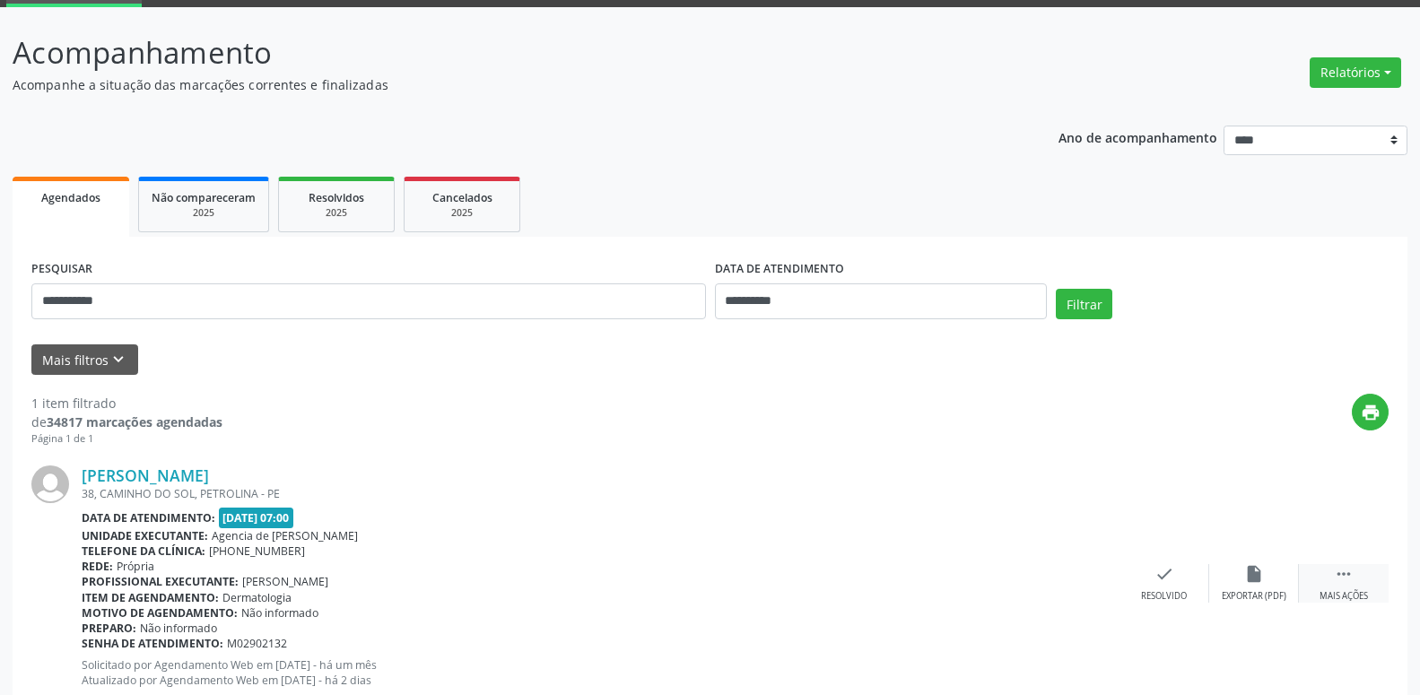
click at [1340, 570] on icon "" at bounding box center [1344, 574] width 20 height 20
click at [1252, 592] on div "Não compareceu" at bounding box center [1254, 596] width 76 height 13
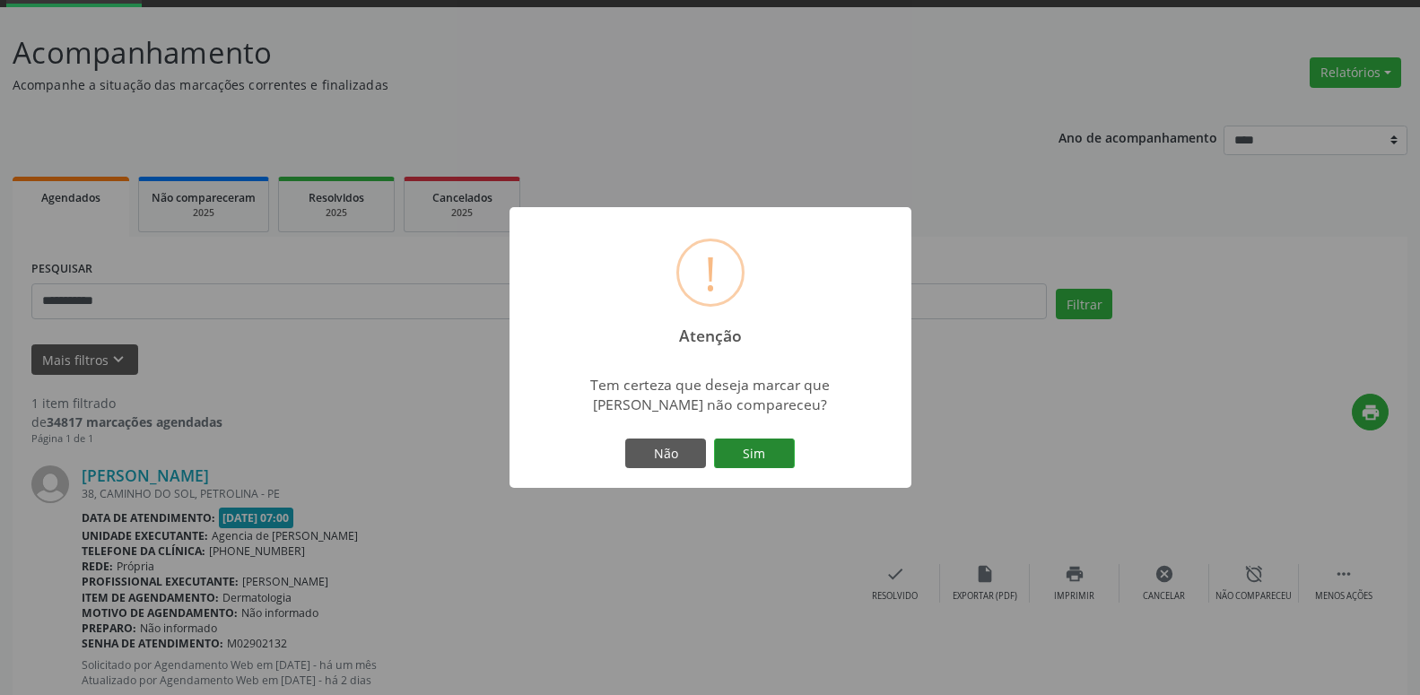
click at [773, 450] on button "Sim" at bounding box center [754, 454] width 81 height 31
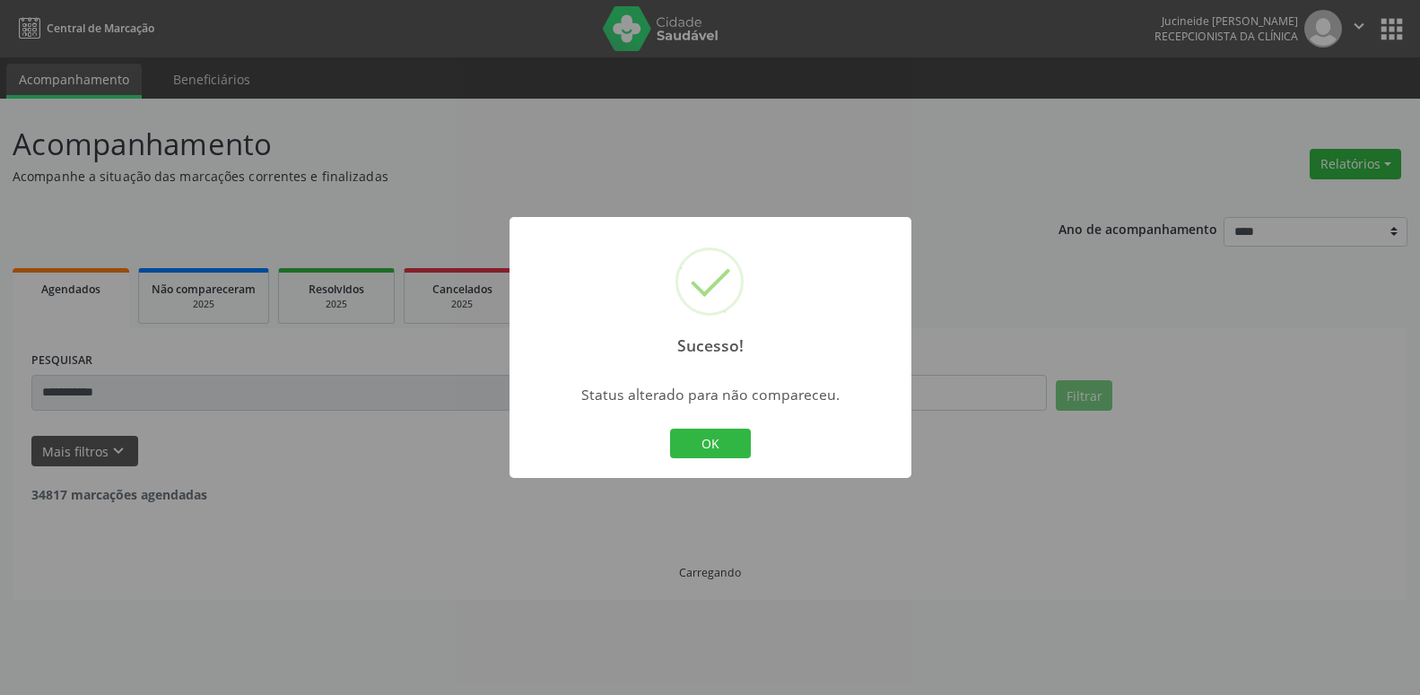
scroll to position [0, 0]
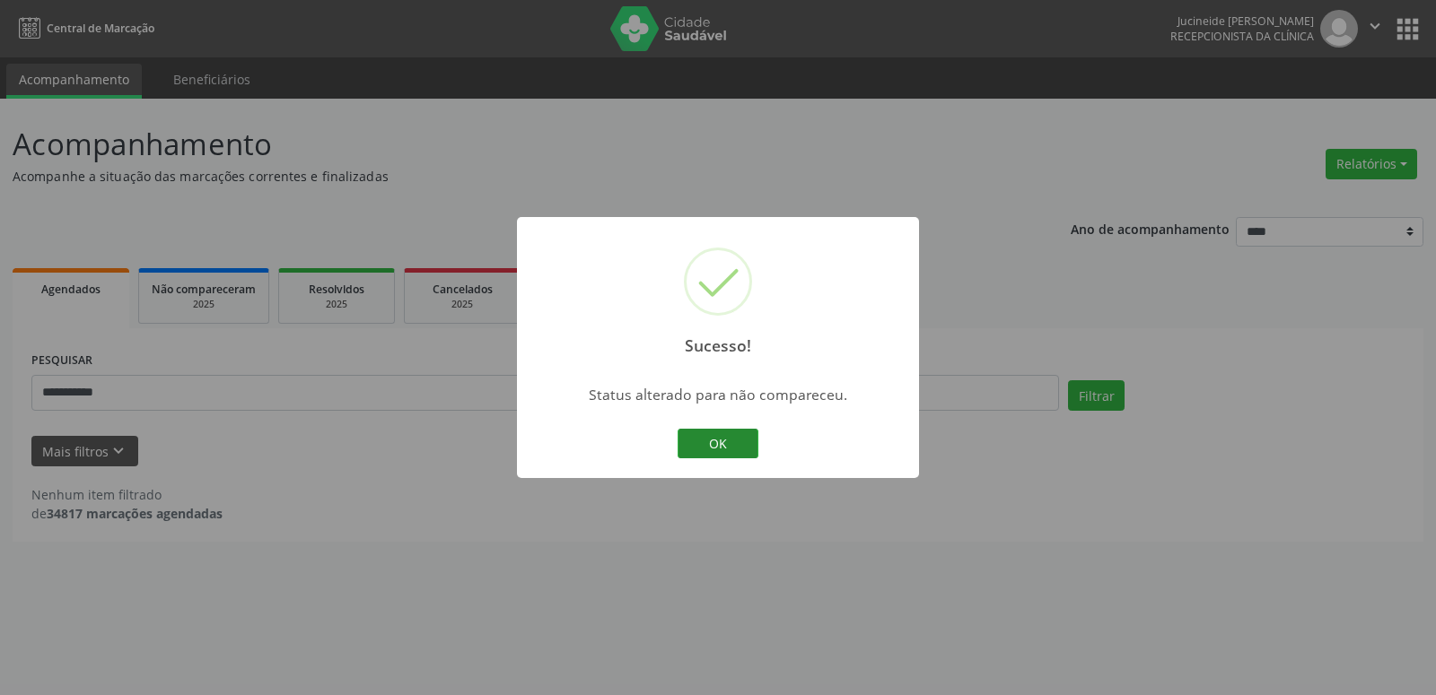
click at [703, 432] on button "OK" at bounding box center [717, 444] width 81 height 31
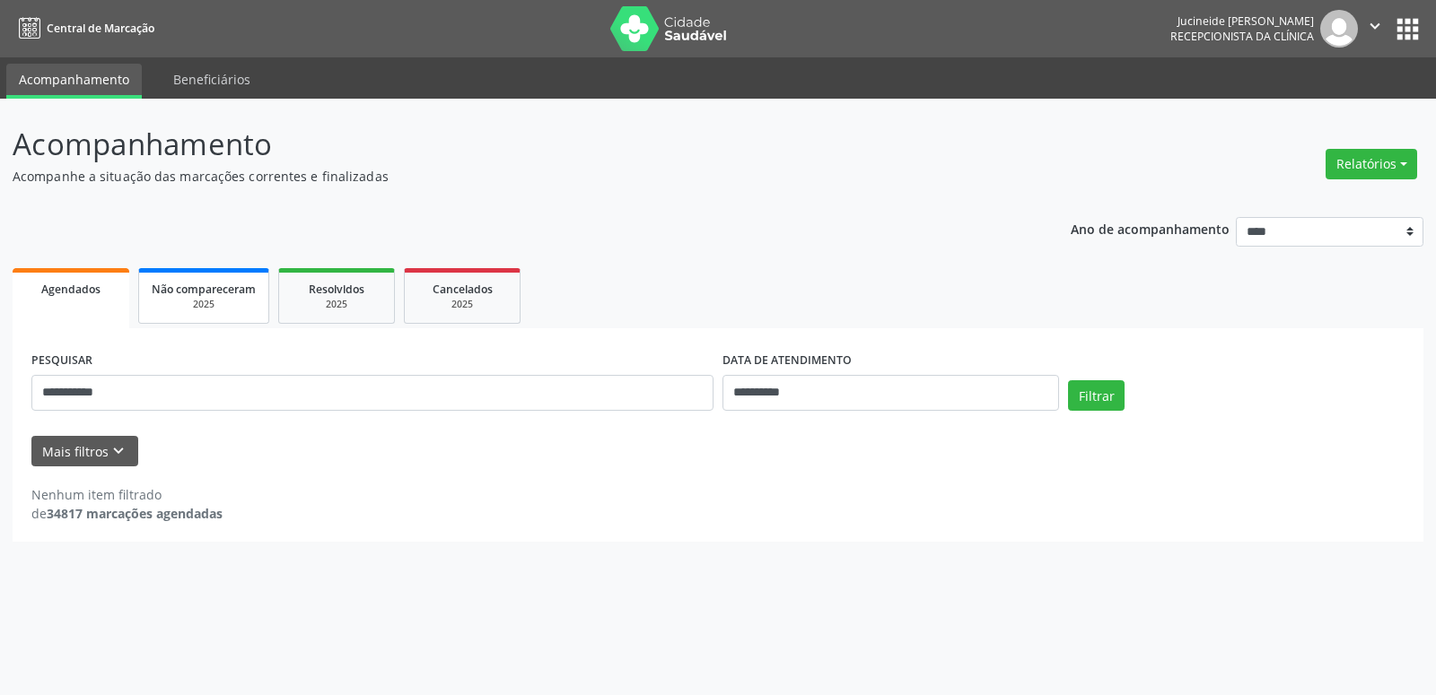
click at [215, 301] on div "2025" at bounding box center [204, 304] width 104 height 13
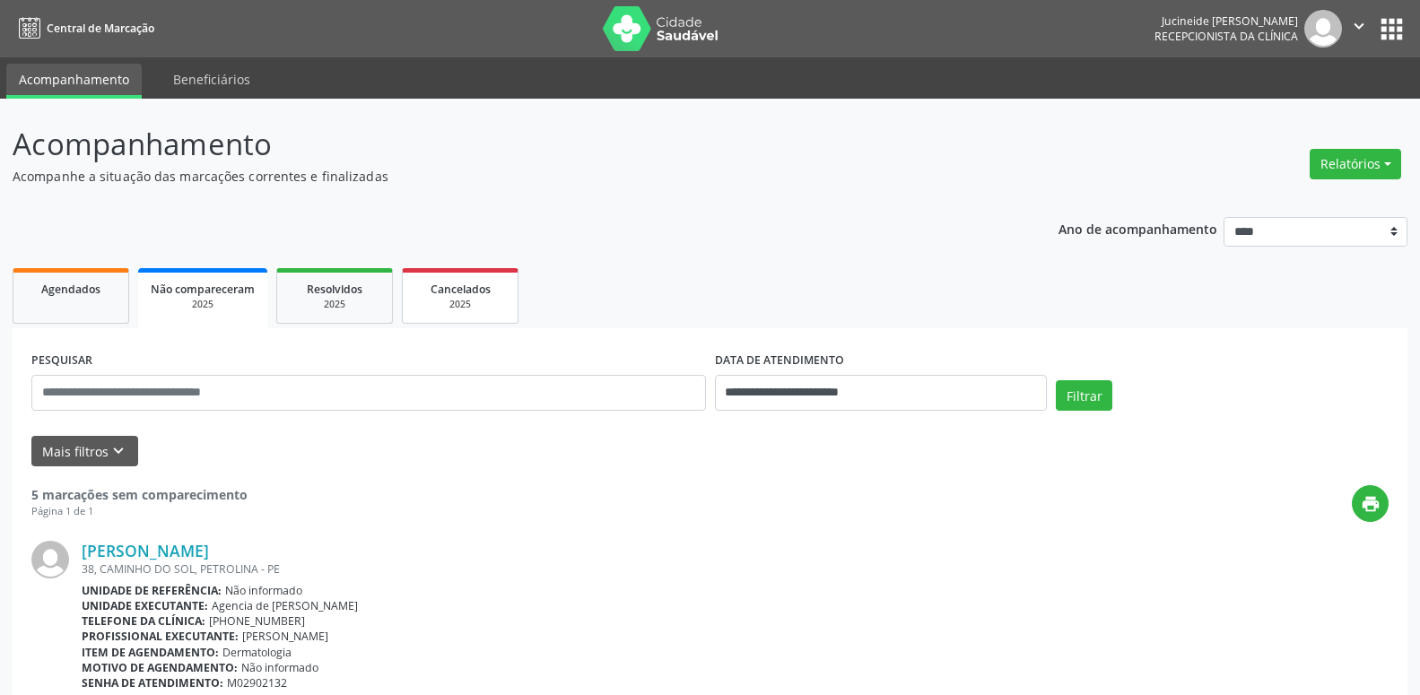
click at [454, 312] on link "Cancelados 2025" at bounding box center [460, 296] width 117 height 56
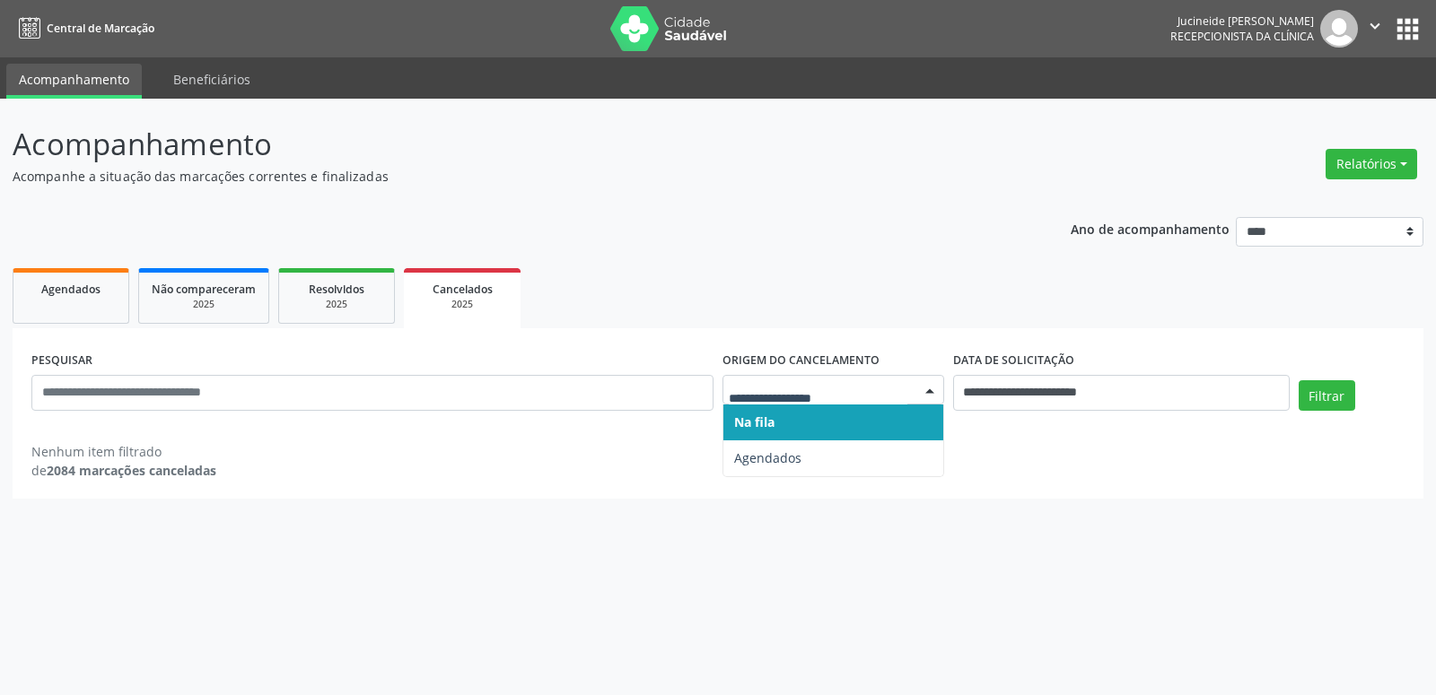
click at [927, 399] on div at bounding box center [929, 391] width 27 height 31
click at [198, 310] on div "2025" at bounding box center [204, 304] width 104 height 13
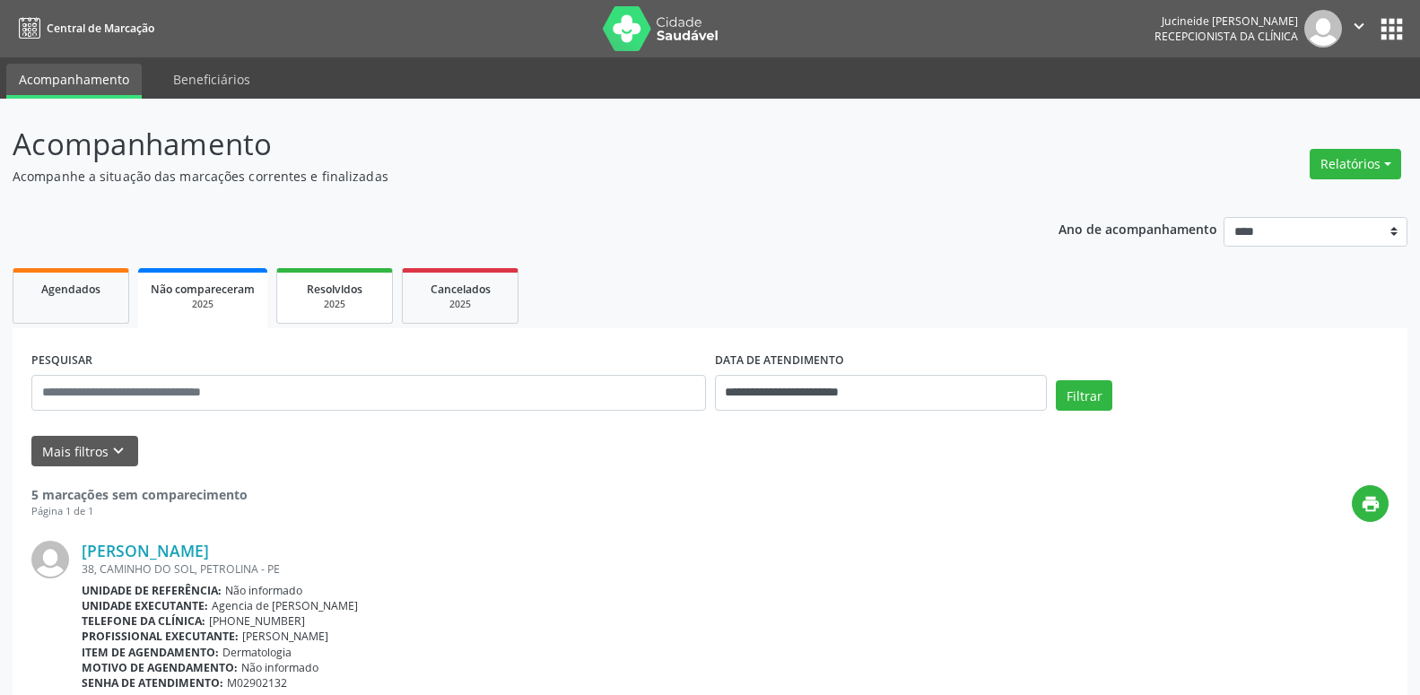
click at [328, 293] on span "Resolvidos" at bounding box center [335, 289] width 56 height 15
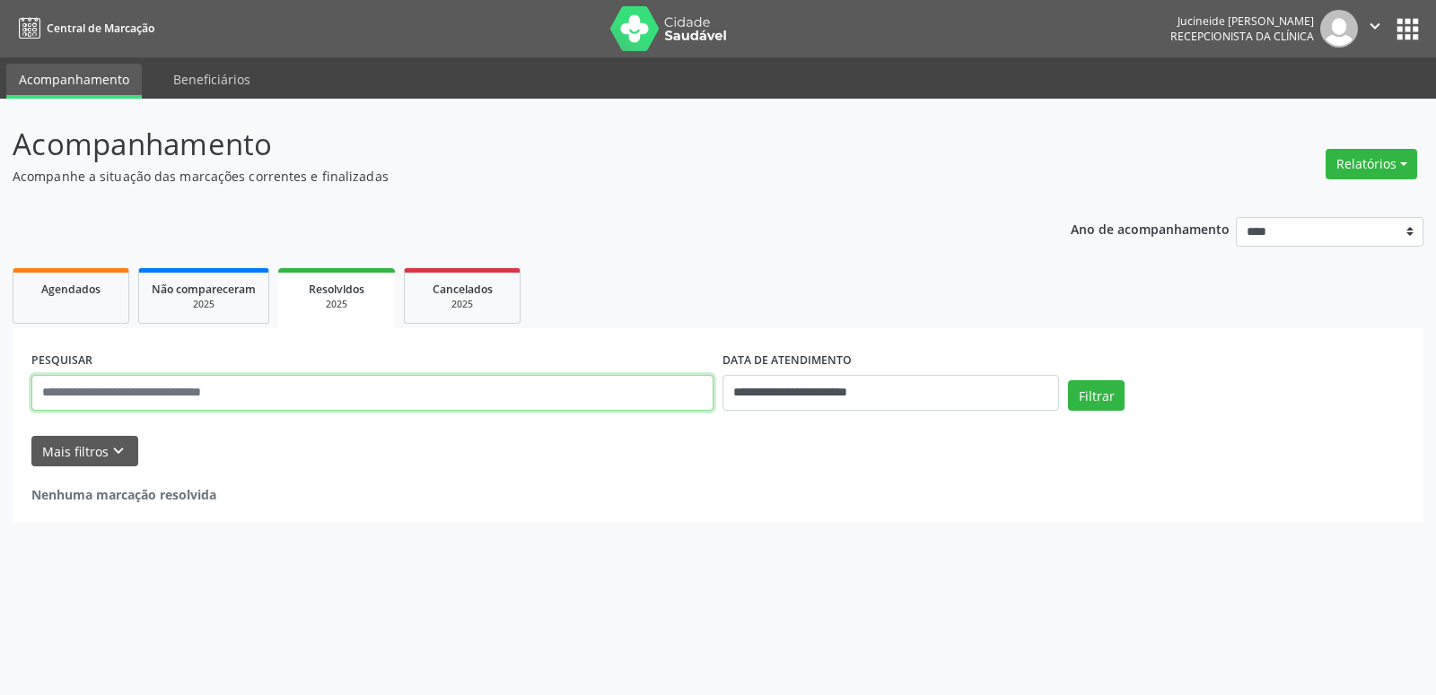
click at [149, 398] on input "text" at bounding box center [372, 393] width 682 height 36
click at [73, 306] on link "Agendados" at bounding box center [71, 296] width 117 height 56
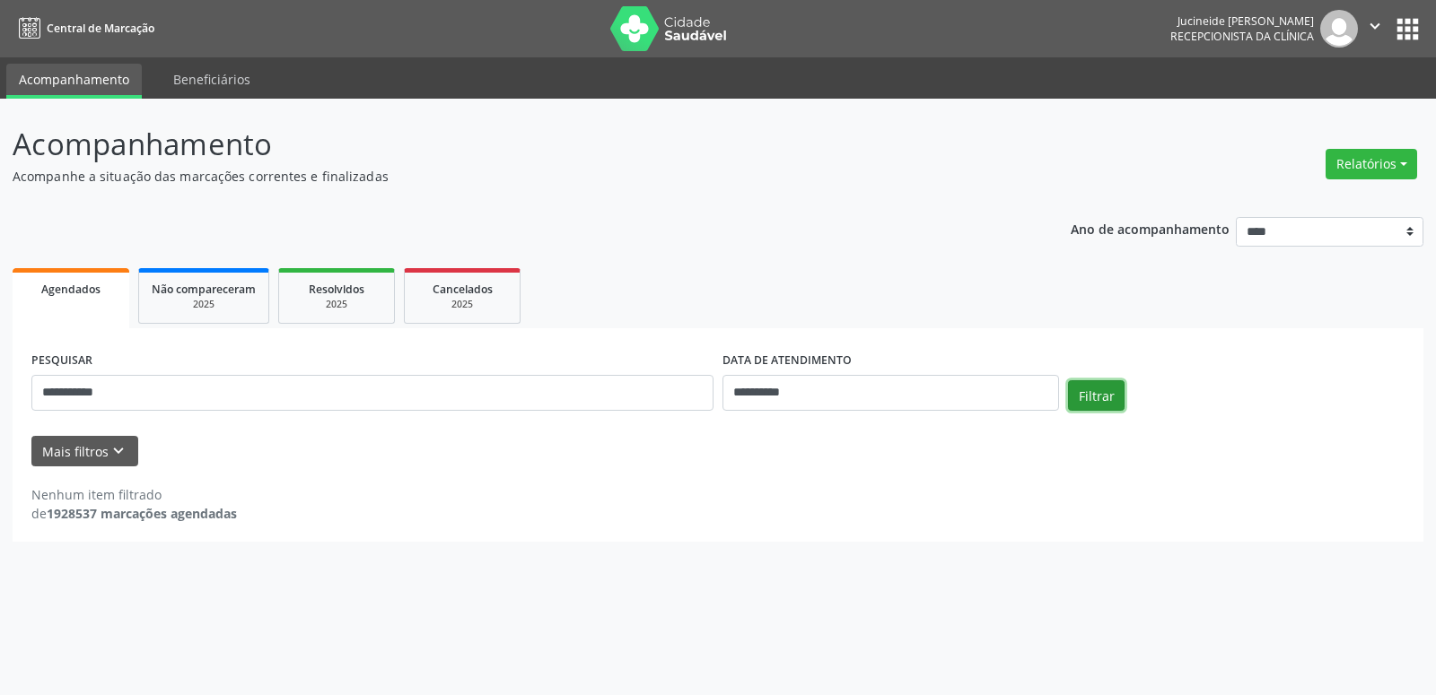
click at [1104, 399] on button "Filtrar" at bounding box center [1096, 395] width 57 height 31
drag, startPoint x: 199, startPoint y: 388, endPoint x: 0, endPoint y: 348, distance: 203.2
click at [31, 375] on input "**********" at bounding box center [372, 393] width 682 height 36
type input "**********"
click at [1106, 395] on button "Filtrar" at bounding box center [1096, 395] width 57 height 31
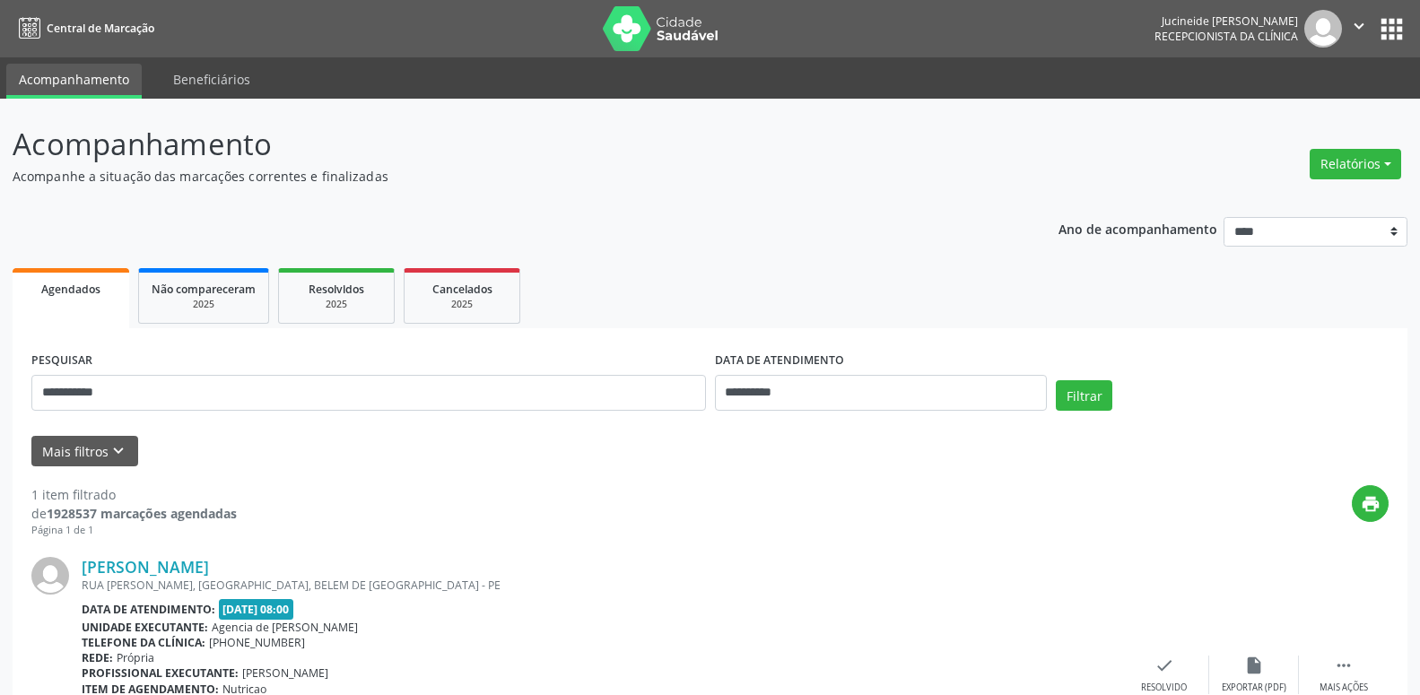
scroll to position [148, 0]
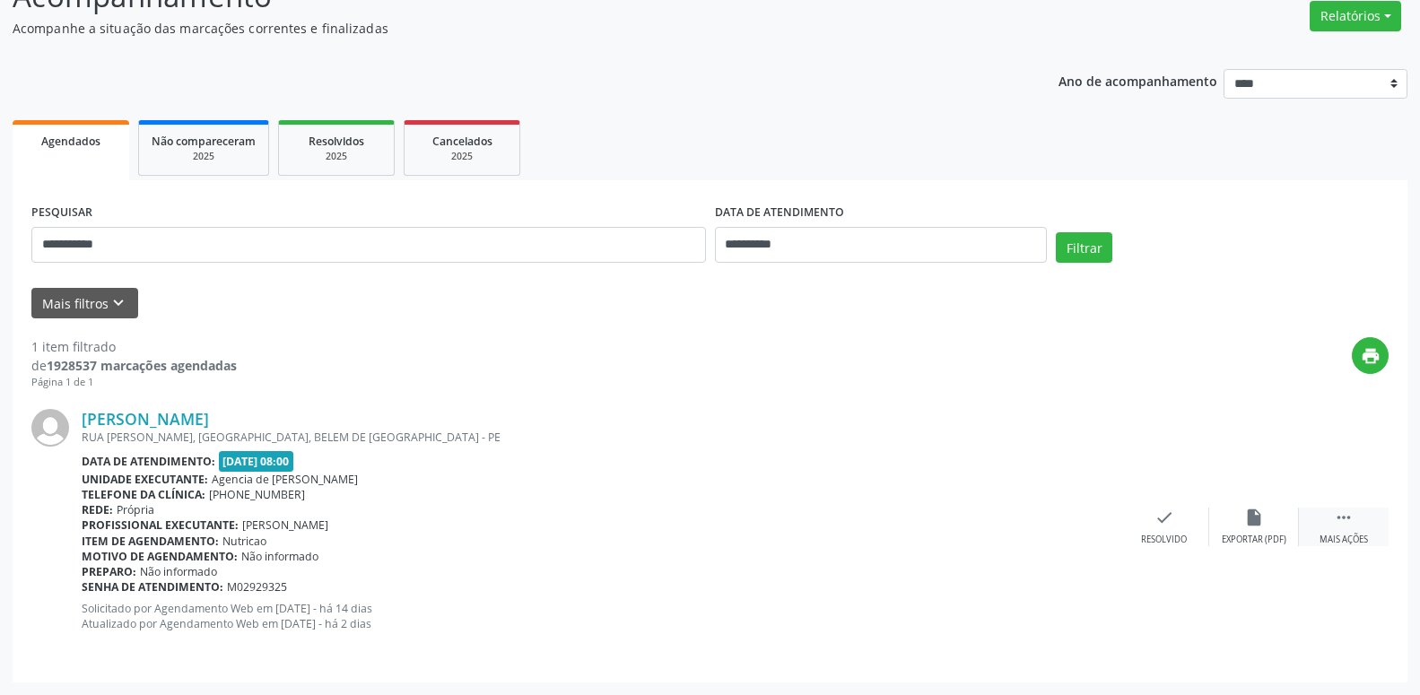
click at [1340, 517] on icon "" at bounding box center [1344, 518] width 20 height 20
click at [1260, 539] on div "Não compareceu" at bounding box center [1254, 540] width 76 height 13
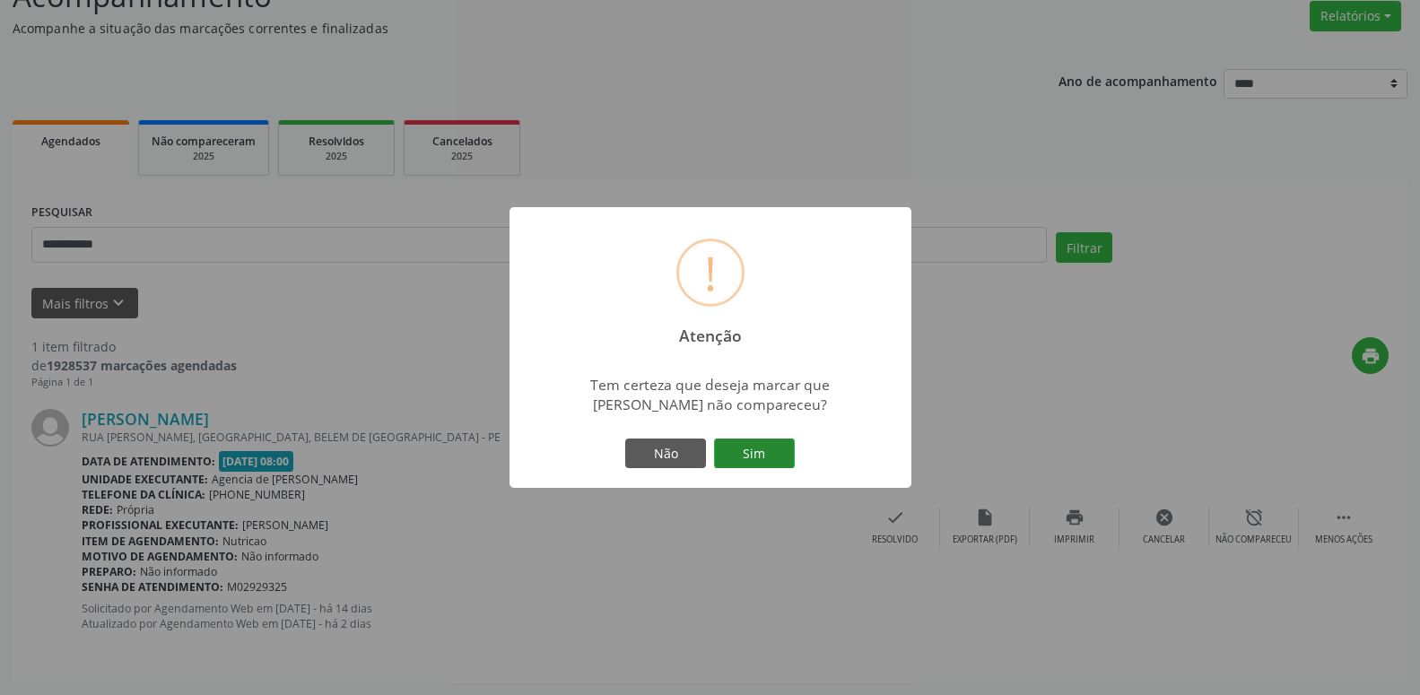
click at [746, 449] on button "Sim" at bounding box center [754, 454] width 81 height 31
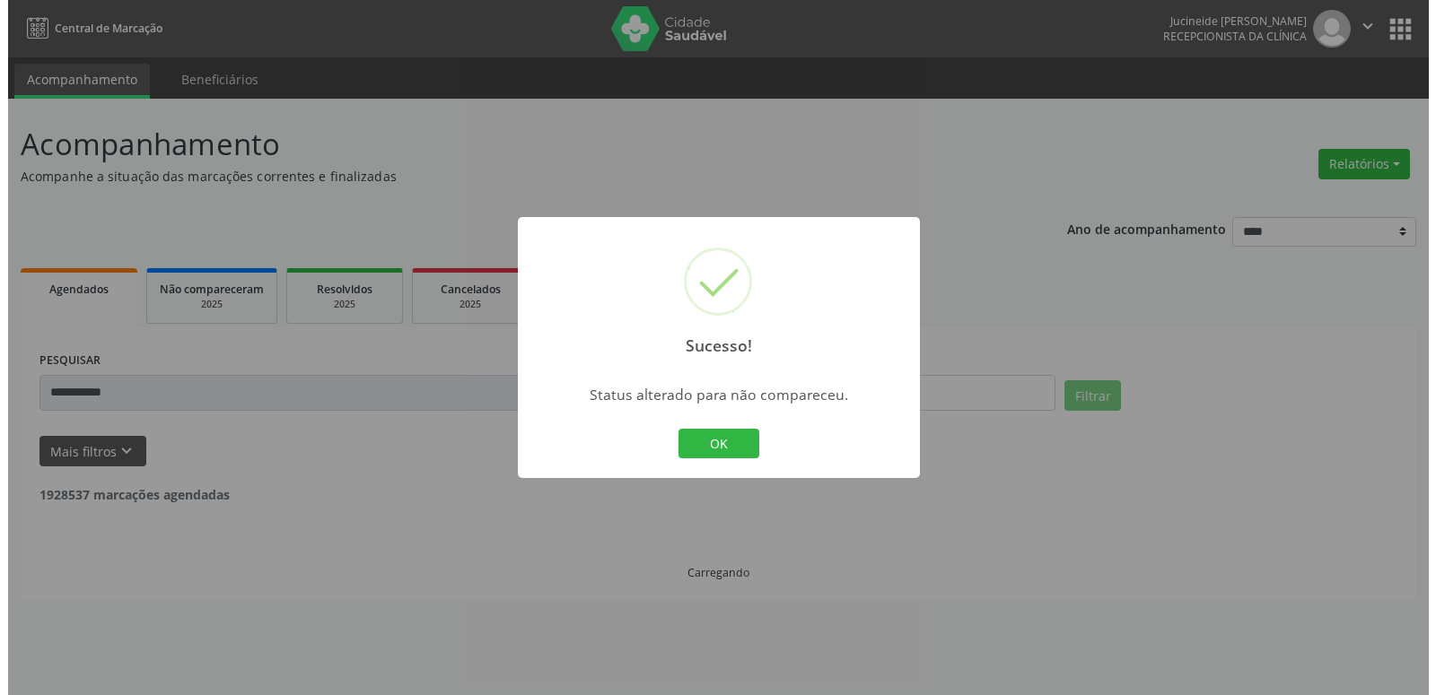
scroll to position [0, 0]
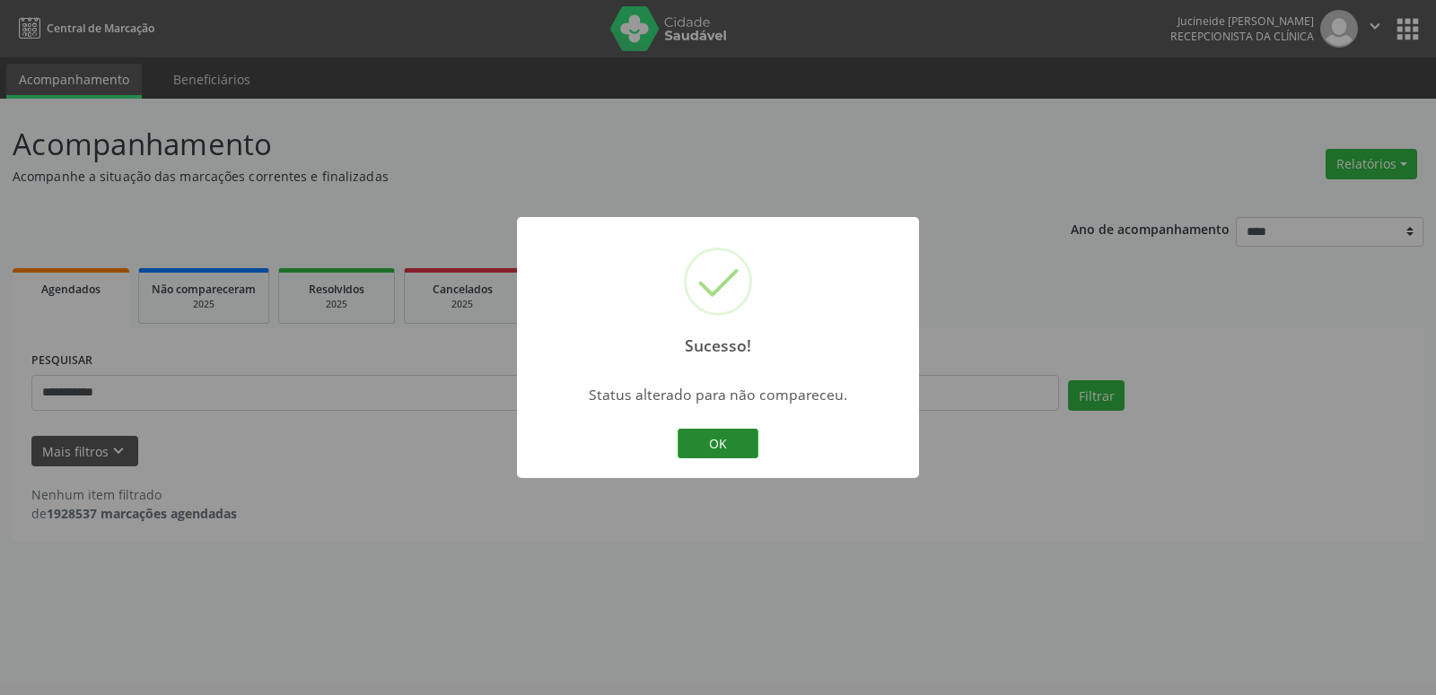
click at [741, 449] on button "OK" at bounding box center [717, 444] width 81 height 31
